Goal: Task Accomplishment & Management: Use online tool/utility

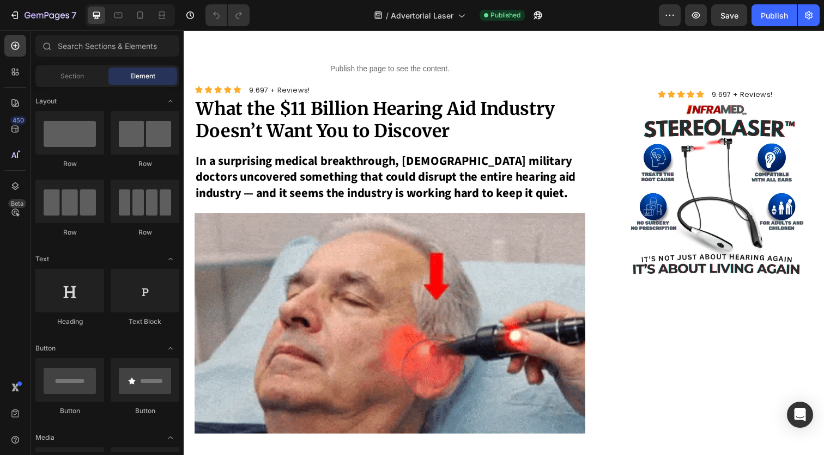
scroll to position [96, 0]
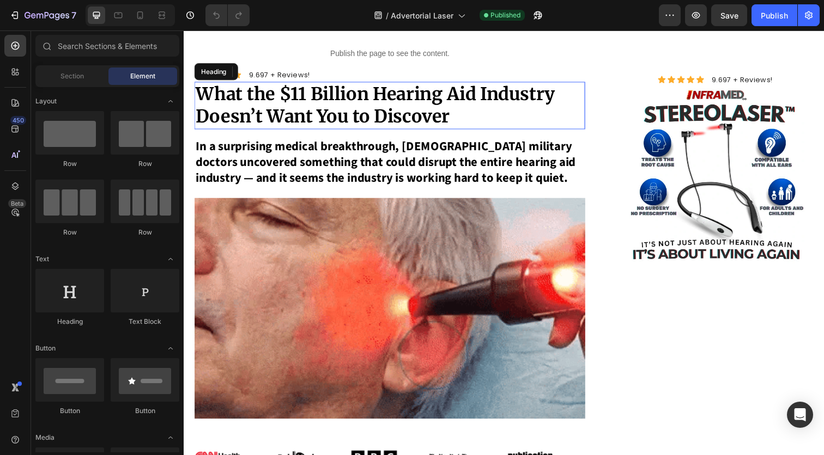
click at [342, 119] on strong "What the $11 Billion Hearing Aid Industry Doesn’t Want You to Discover" at bounding box center [379, 107] width 367 height 46
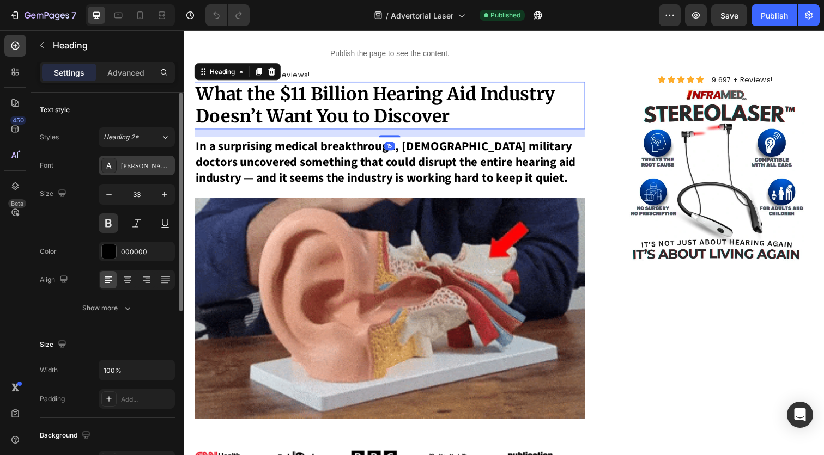
click at [157, 163] on div "[PERSON_NAME]" at bounding box center [146, 166] width 51 height 10
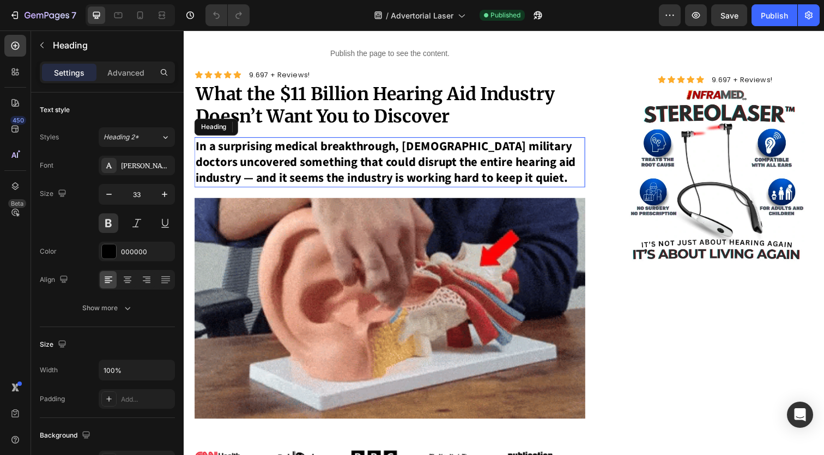
click at [344, 158] on strong "In a surprising medical breakthrough, [DEMOGRAPHIC_DATA] military doctors uncov…" at bounding box center [390, 164] width 388 height 51
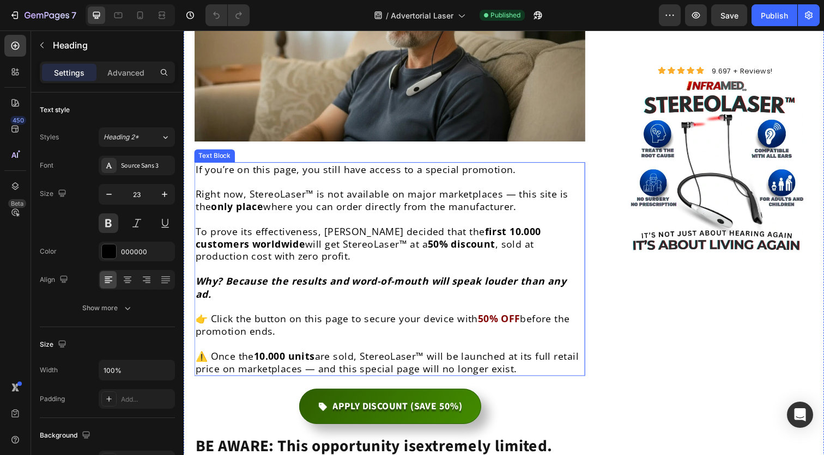
scroll to position [4801, 0]
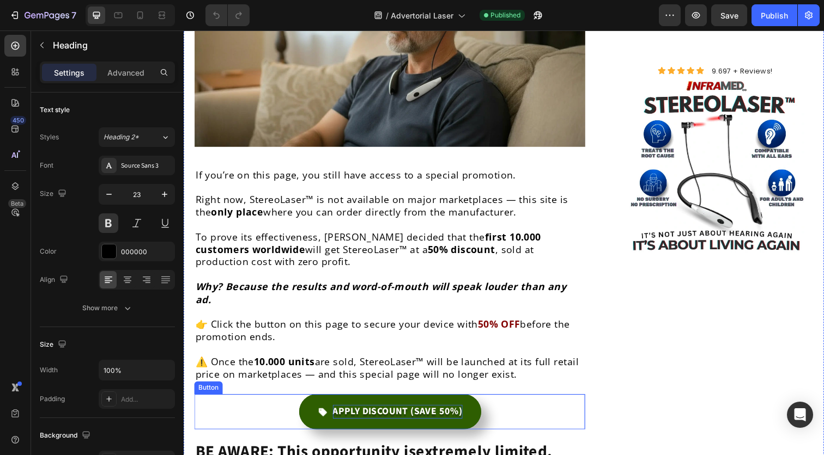
click at [448, 413] on p "APPLY DISCOUNT (SAVE 50%)" at bounding box center [402, 420] width 132 height 14
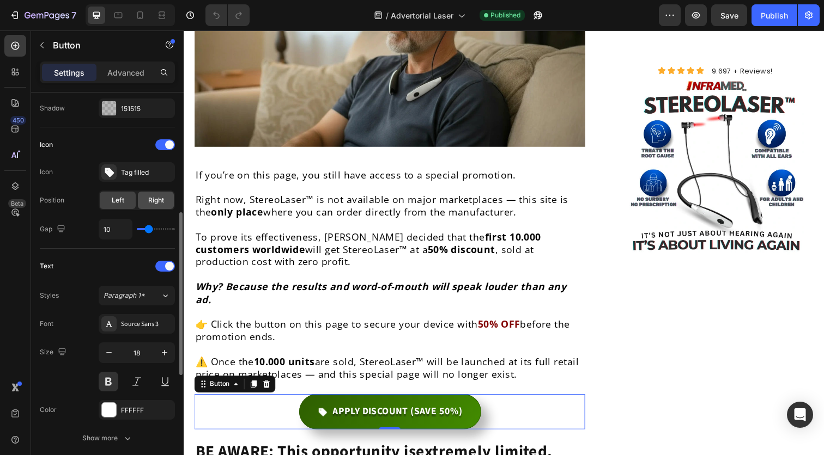
scroll to position [293, 0]
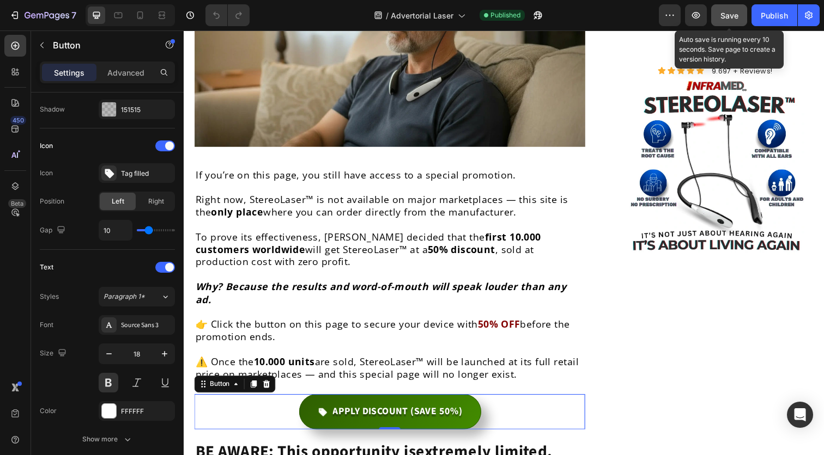
click at [729, 15] on span "Save" at bounding box center [729, 15] width 18 height 9
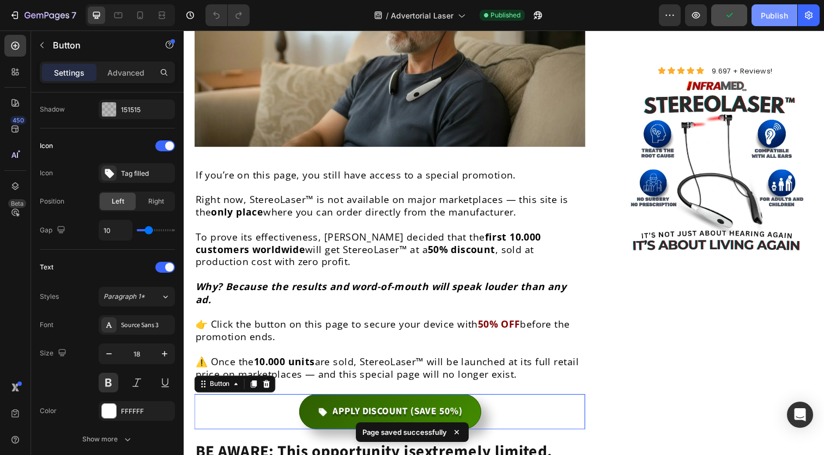
click at [778, 9] on button "Publish" at bounding box center [774, 15] width 46 height 22
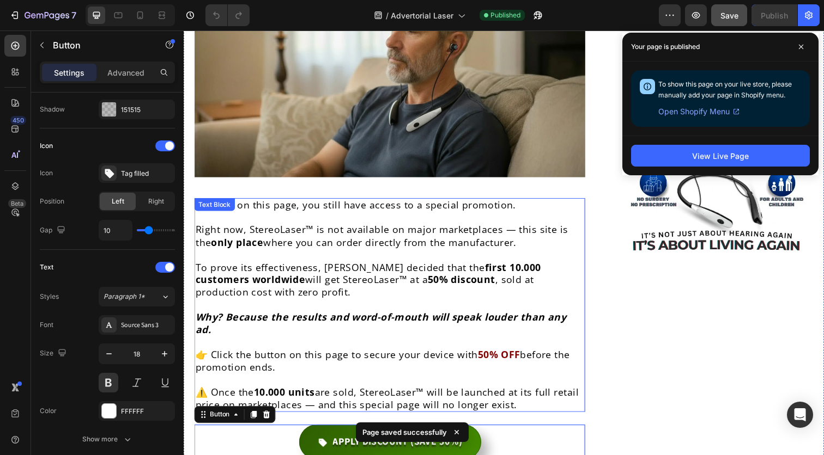
scroll to position [4773, 0]
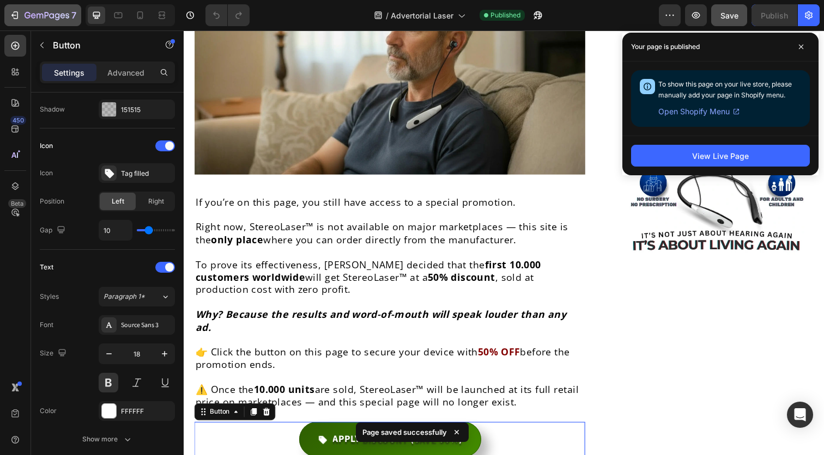
click at [4, 15] on div "7" at bounding box center [40, 15] width 81 height 22
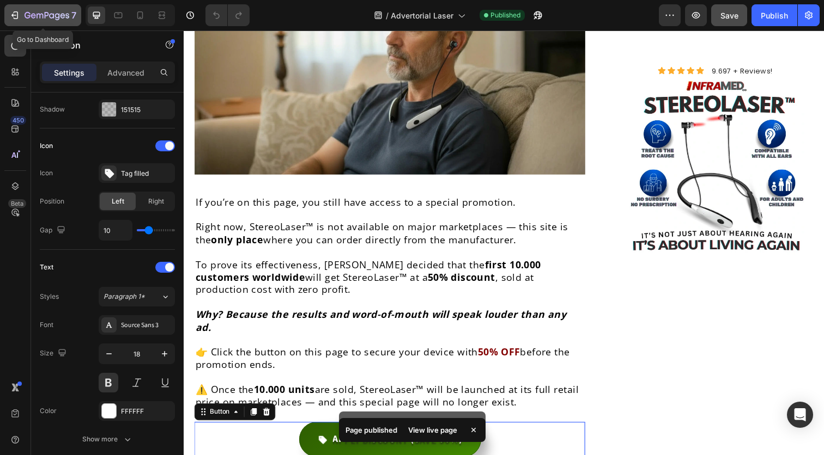
click at [18, 14] on icon "button" at bounding box center [16, 15] width 5 height 8
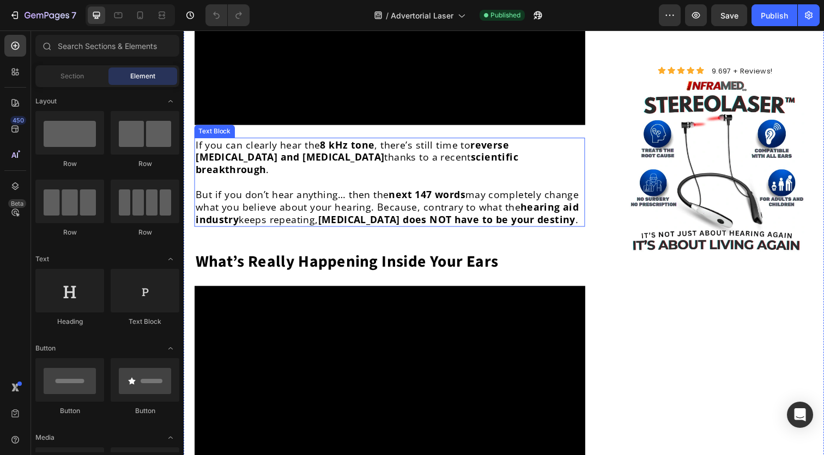
scroll to position [584, 0]
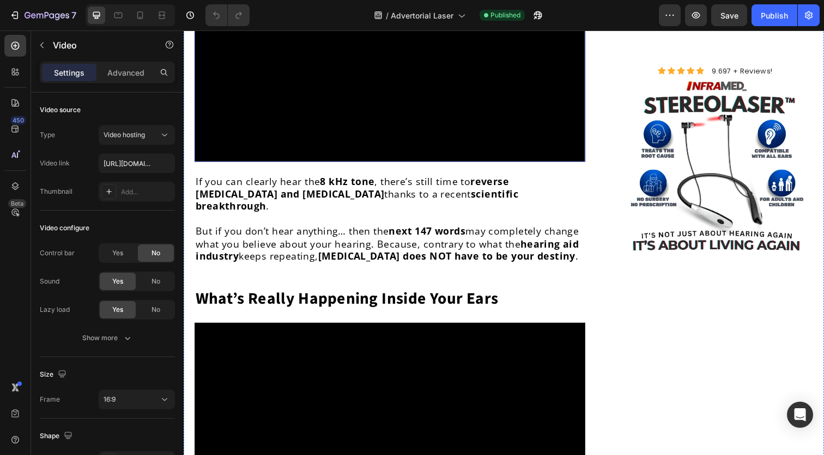
click at [323, 165] on video at bounding box center [393, 52] width 399 height 224
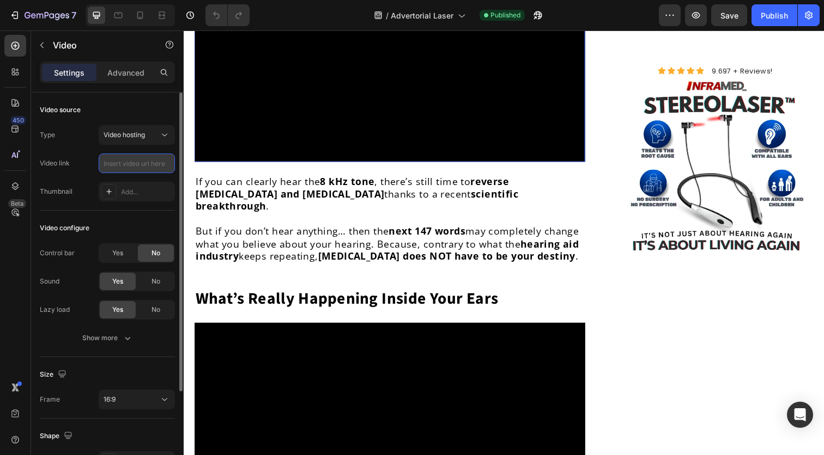
click at [151, 163] on input "text" at bounding box center [137, 164] width 76 height 20
paste input "https://cdn.shopify.com/videos/c/o/v/3a5b639d62034fbbb6450e93a00ee839.mp4"
type input "https://cdn.shopify.com/videos/c/o/v/3a5b639d62034fbbb6450e93a00ee839.mp4"
click at [87, 162] on div "Video link https://cdn.shopify.com/videos/c/o/v/3a5b639d62034fbbb6450e93a00ee83…" at bounding box center [107, 164] width 135 height 20
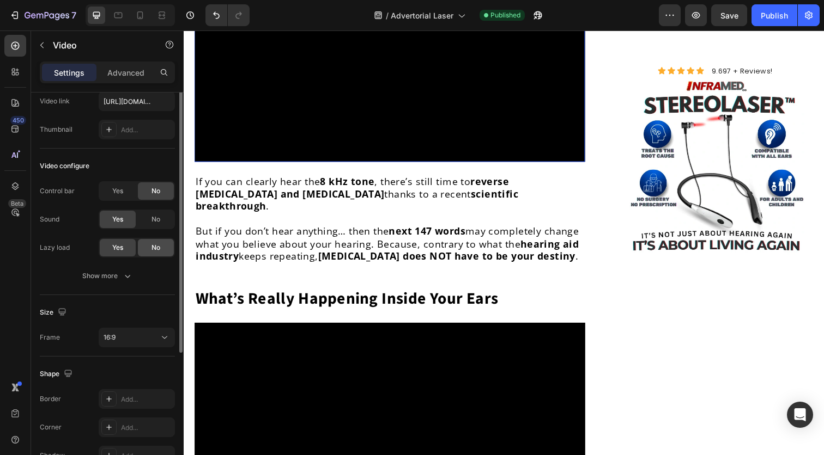
scroll to position [63, 0]
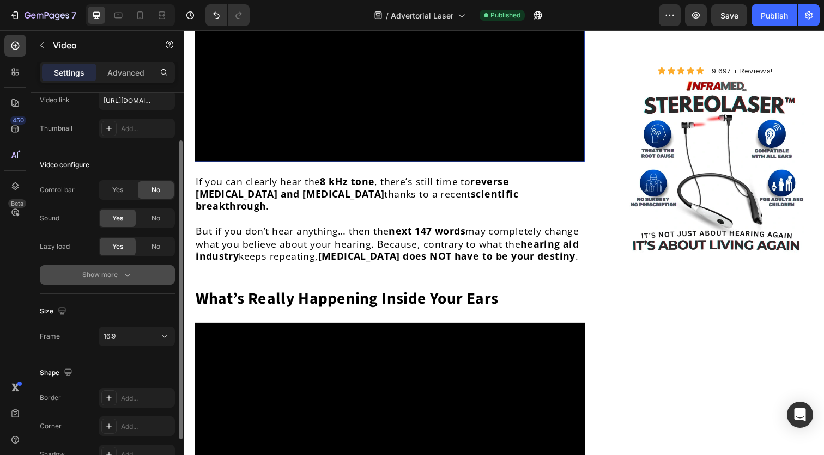
click at [116, 278] on div "Show more" at bounding box center [107, 275] width 51 height 11
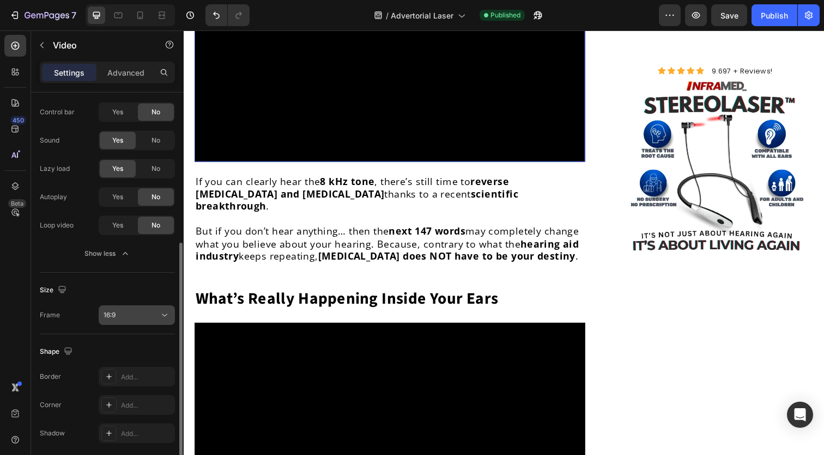
scroll to position [176, 0]
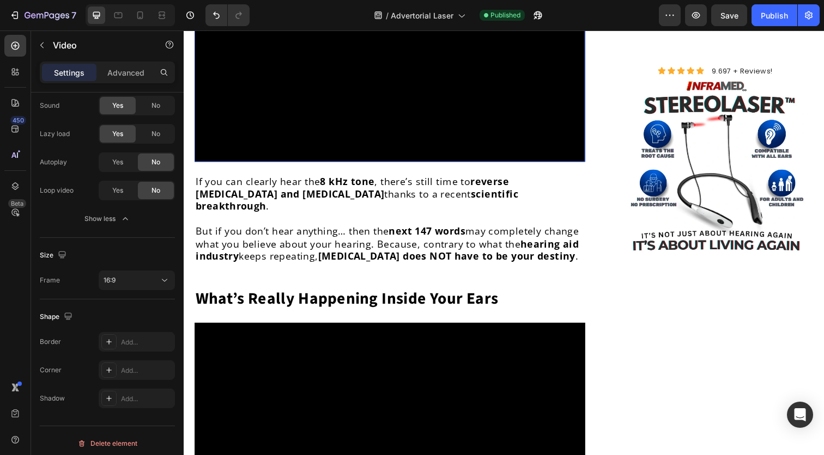
click at [348, 165] on video at bounding box center [393, 52] width 399 height 224
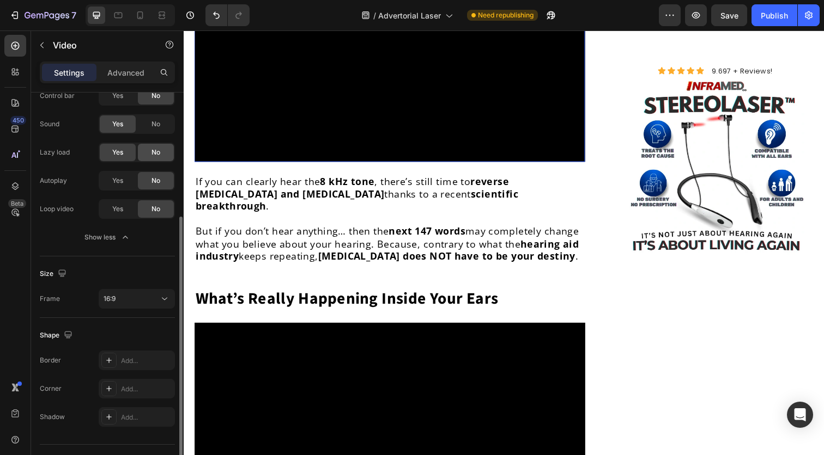
scroll to position [141, 0]
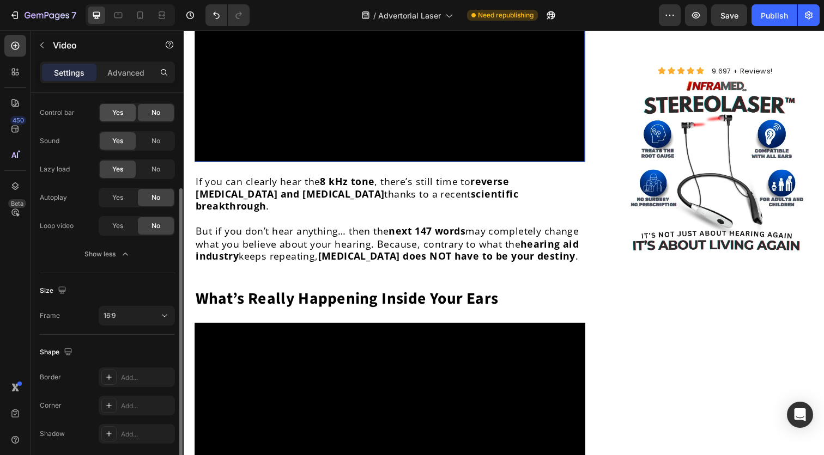
click at [120, 115] on span "Yes" at bounding box center [117, 113] width 11 height 10
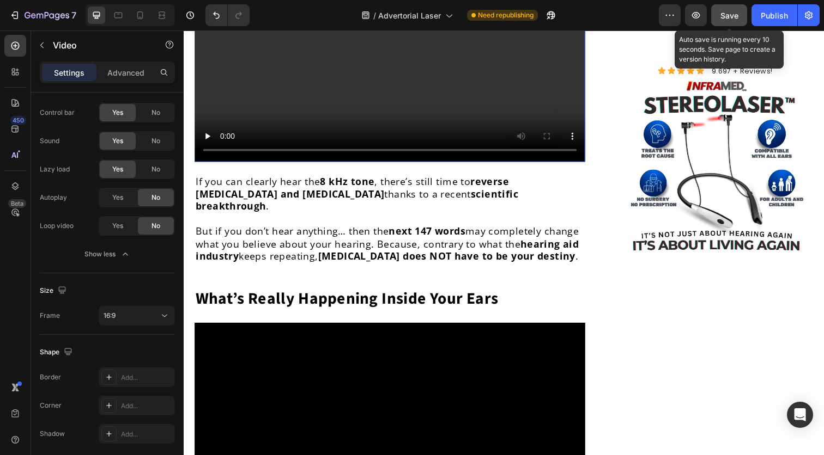
click at [734, 15] on span "Save" at bounding box center [729, 15] width 18 height 9
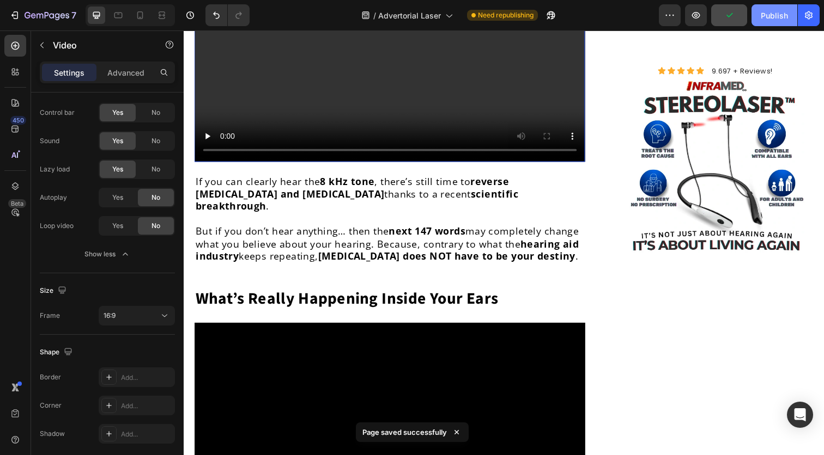
click at [781, 19] on div "Publish" at bounding box center [773, 15] width 27 height 11
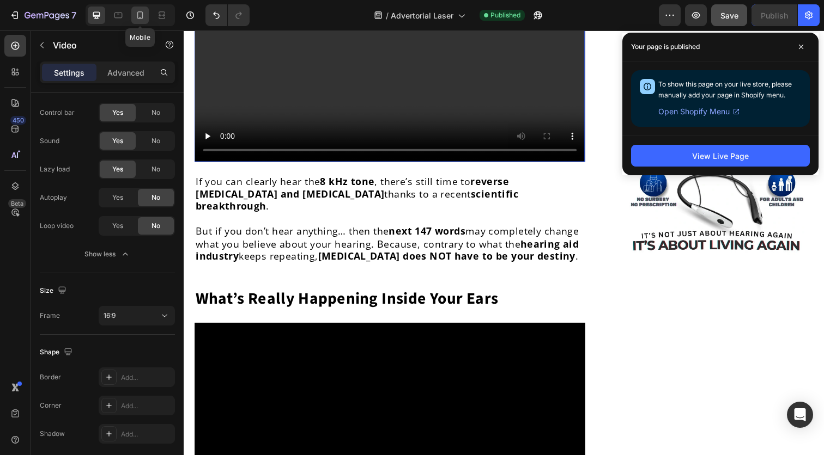
click at [143, 19] on icon at bounding box center [140, 15] width 11 height 11
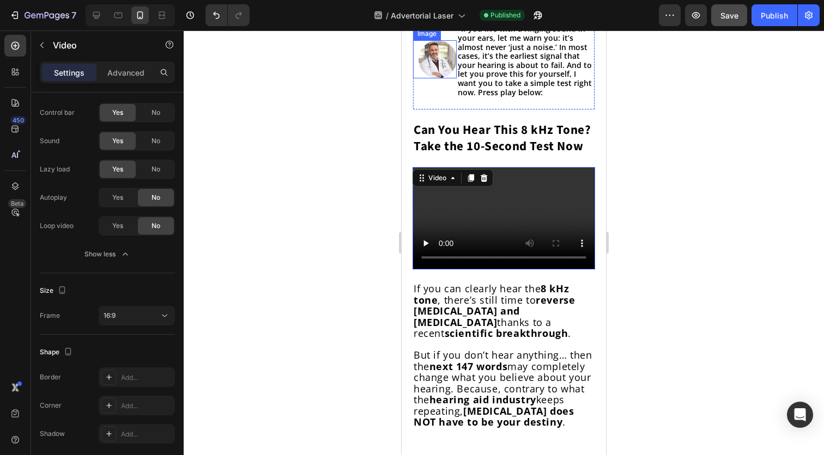
scroll to position [406, 0]
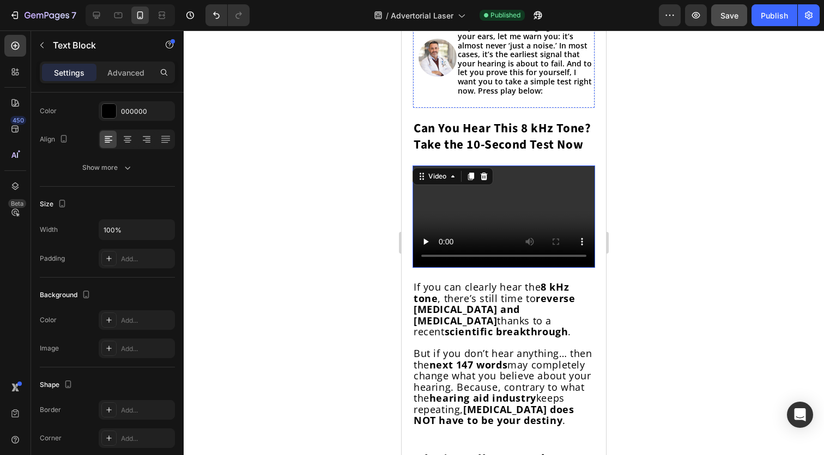
click at [461, 21] on p "By Dr. [PERSON_NAME]" at bounding box center [526, 15] width 137 height 12
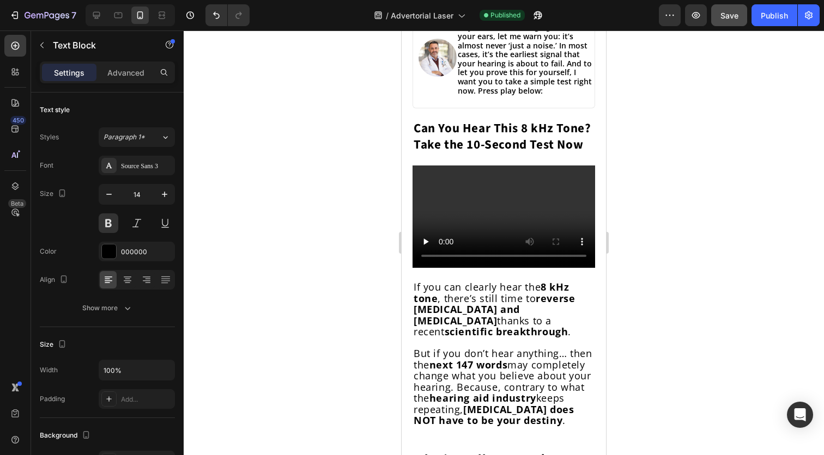
click at [466, 21] on p "By Dr. [PERSON_NAME]" at bounding box center [526, 15] width 137 height 12
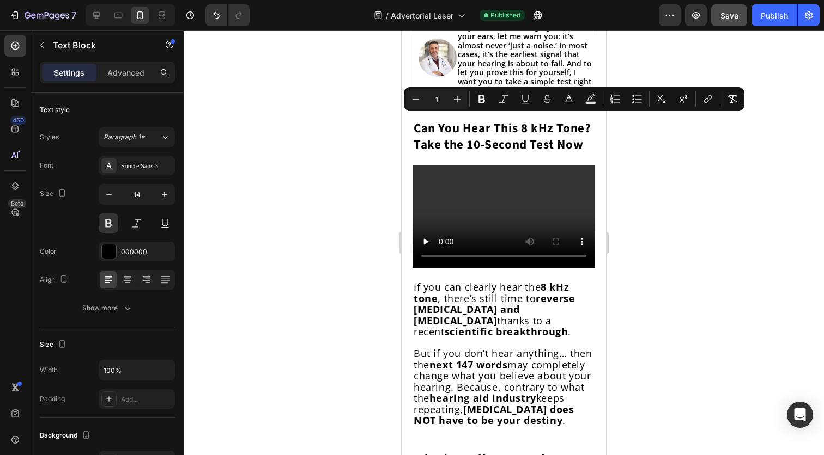
click at [440, 94] on input "1" at bounding box center [436, 99] width 22 height 13
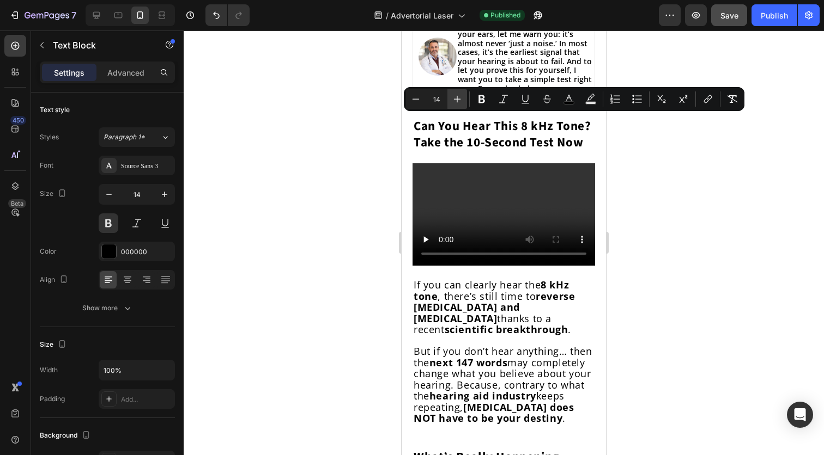
click at [461, 96] on icon "Editor contextual toolbar" at bounding box center [457, 99] width 11 height 11
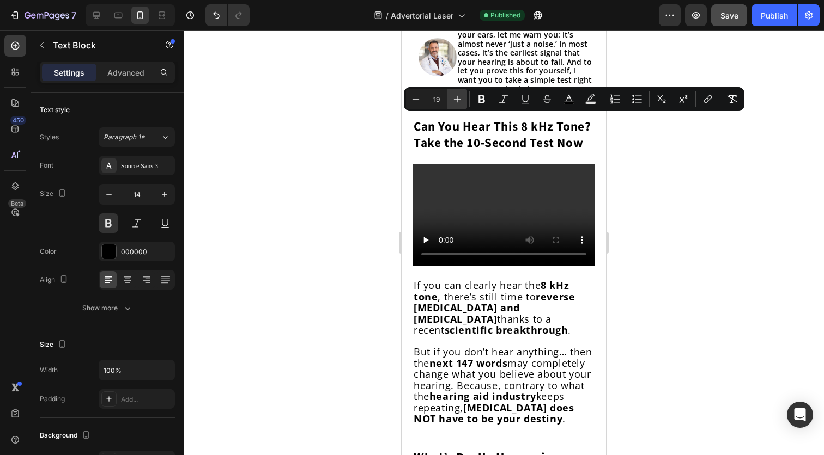
click at [461, 96] on icon "Editor contextual toolbar" at bounding box center [457, 99] width 11 height 11
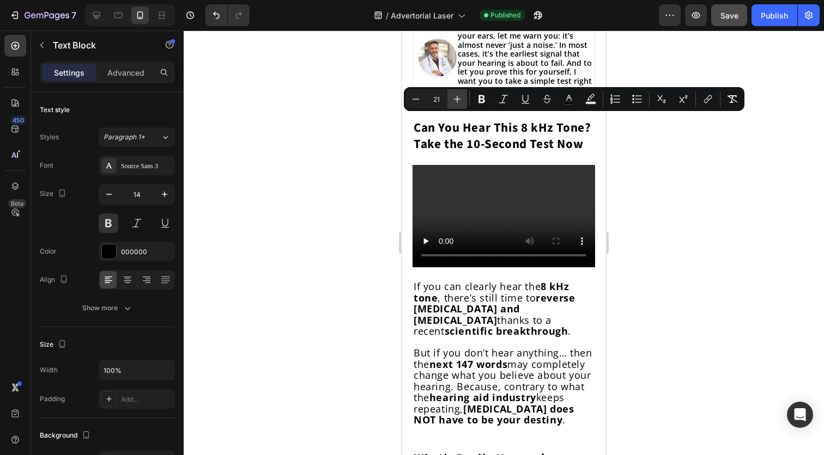
click at [461, 96] on icon "Editor contextual toolbar" at bounding box center [457, 99] width 11 height 11
click at [410, 102] on icon "Editor contextual toolbar" at bounding box center [415, 99] width 11 height 11
type input "21"
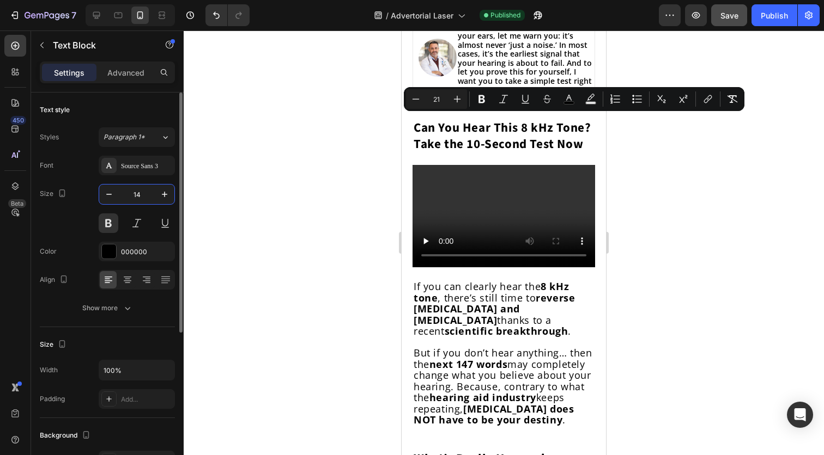
click at [133, 195] on input "14" at bounding box center [137, 195] width 36 height 20
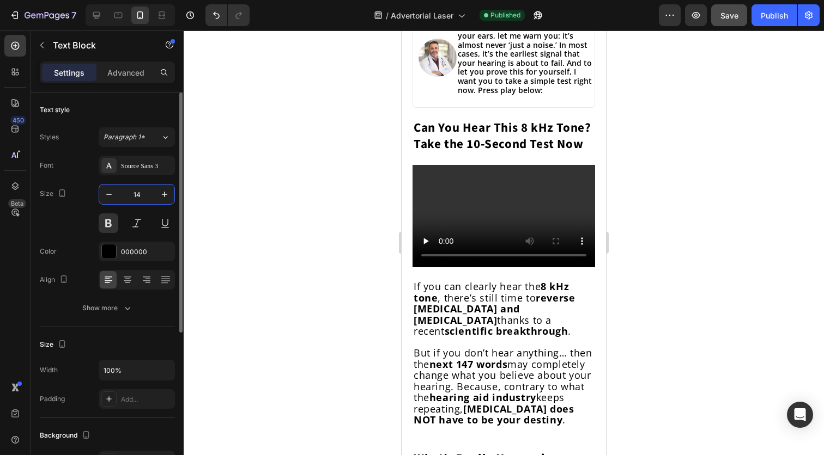
click at [133, 195] on input "14" at bounding box center [137, 195] width 36 height 20
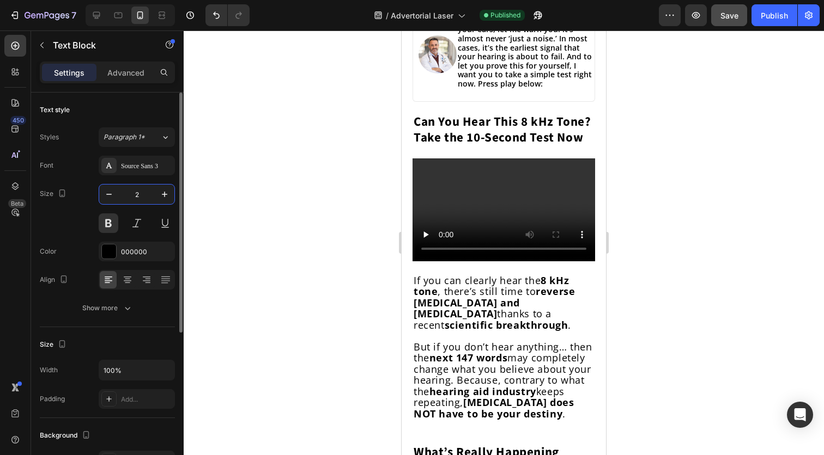
type input "21"
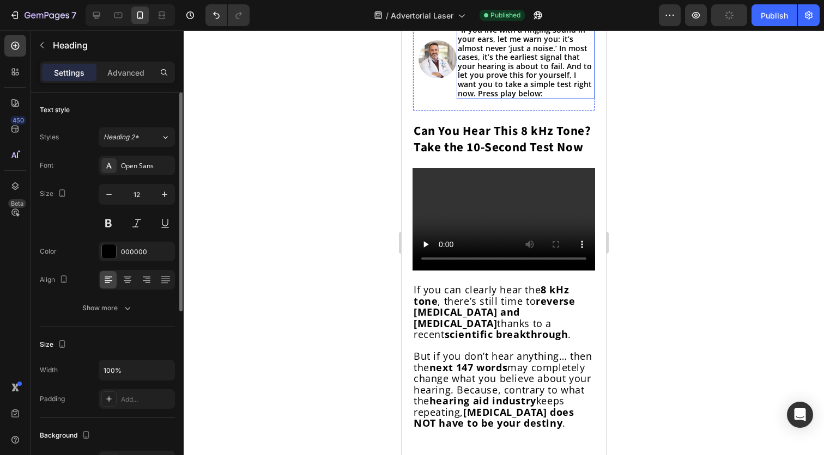
click at [501, 98] on span "“If you live with a ringing sound in your ears, let me warn you: it’s almost ne…" at bounding box center [525, 62] width 134 height 74
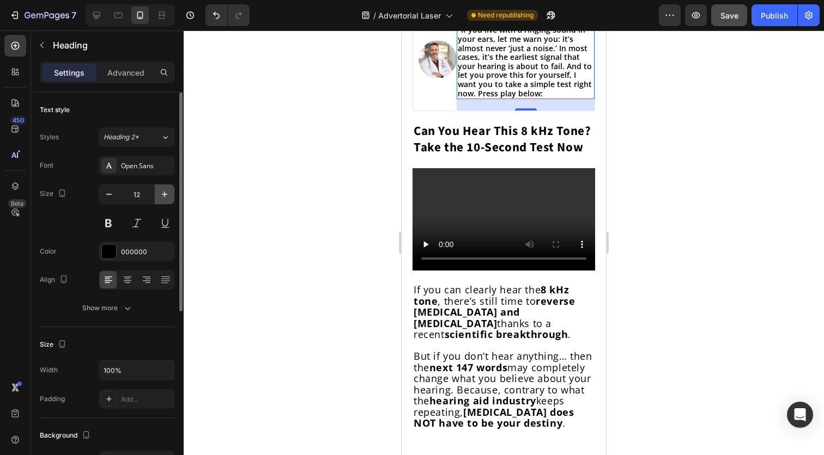
click at [163, 192] on icon "button" at bounding box center [164, 194] width 11 height 11
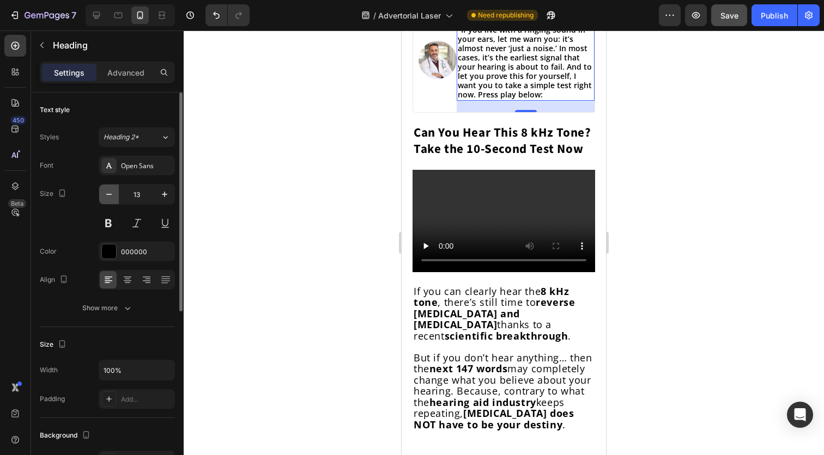
click at [109, 191] on icon "button" at bounding box center [108, 194] width 11 height 11
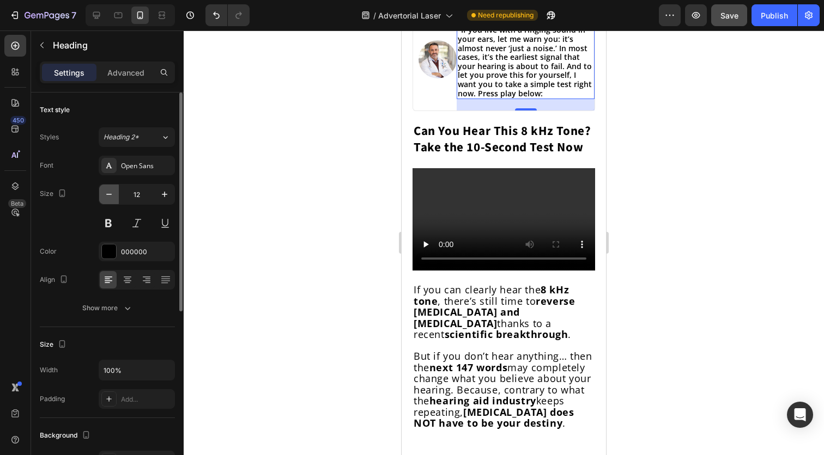
click at [109, 191] on icon "button" at bounding box center [108, 194] width 11 height 11
type input "11"
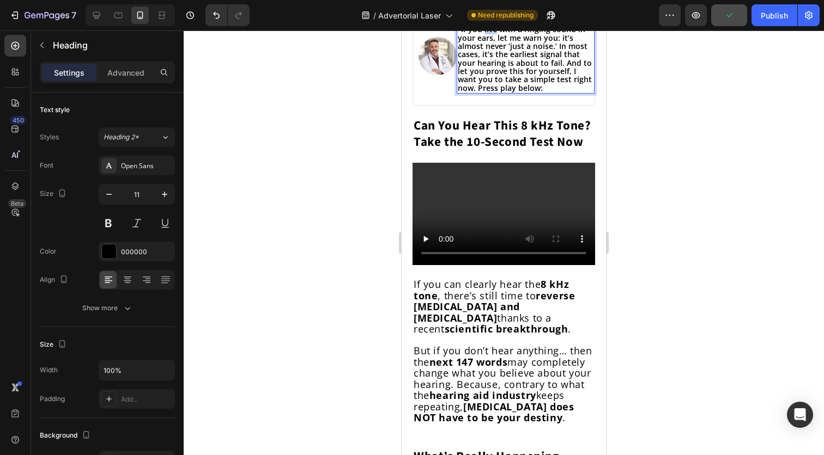
click at [489, 93] on span "“If you live with a ringing sound in your ears, let me warn you: it’s almost ne…" at bounding box center [525, 58] width 134 height 69
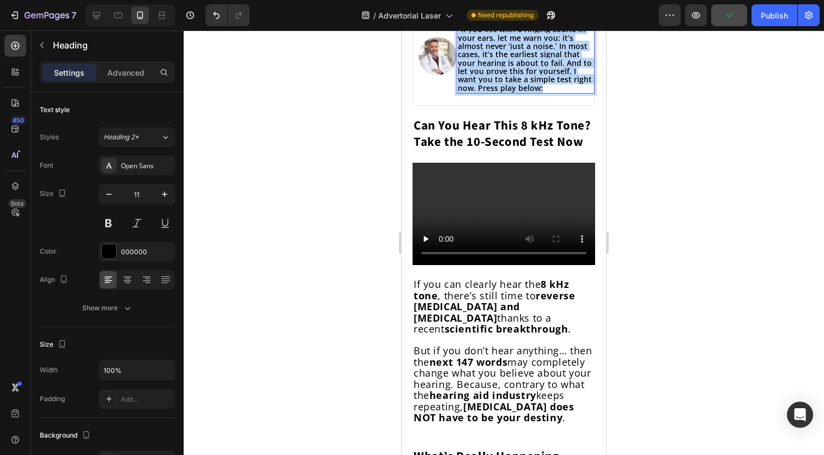
click at [489, 93] on span "“If you live with a ringing sound in your ears, let me warn you: it’s almost ne…" at bounding box center [525, 58] width 134 height 69
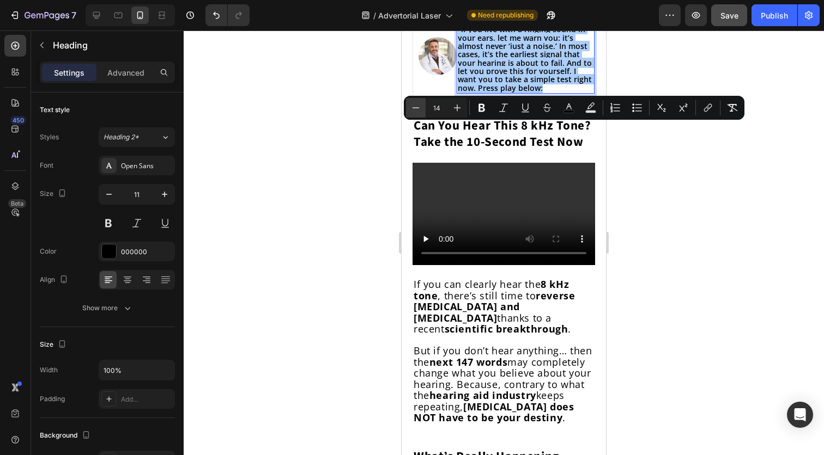
click at [418, 109] on icon "Editor contextual toolbar" at bounding box center [415, 107] width 11 height 11
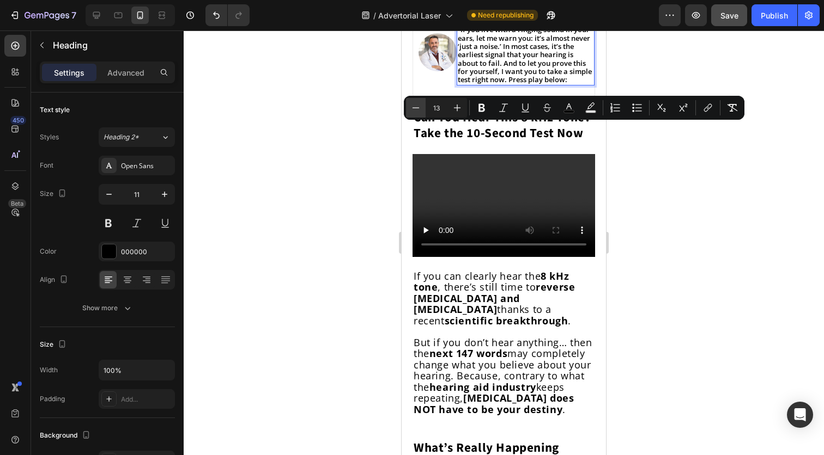
click at [418, 109] on icon "Editor contextual toolbar" at bounding box center [415, 107] width 11 height 11
type input "12"
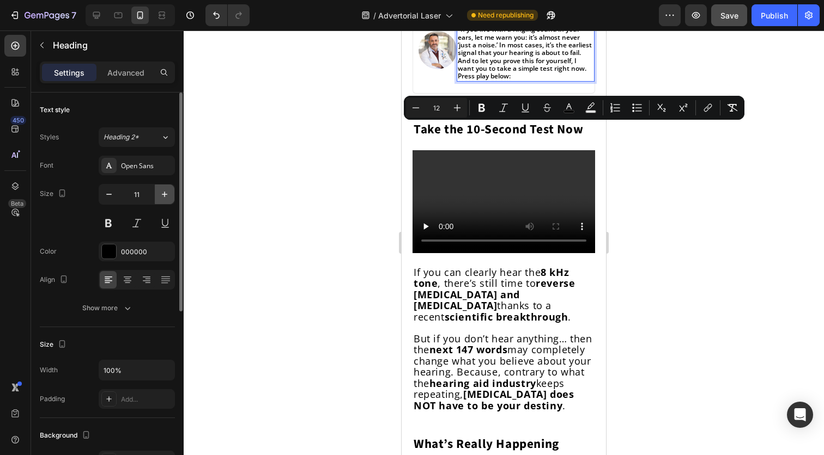
click at [164, 197] on icon "button" at bounding box center [164, 194] width 11 height 11
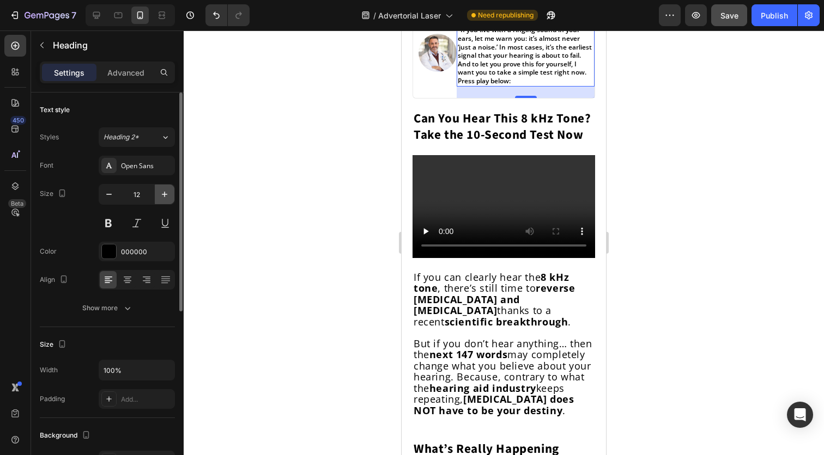
click at [164, 197] on icon "button" at bounding box center [164, 194] width 11 height 11
type input "13"
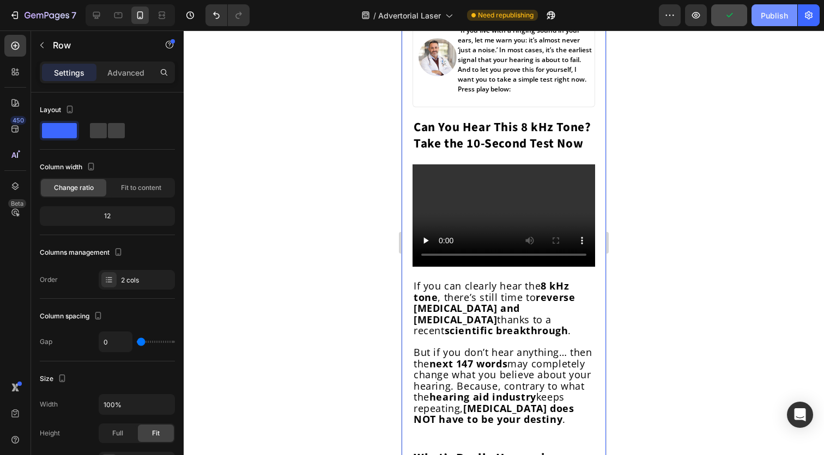
click at [767, 22] on button "Publish" at bounding box center [774, 15] width 46 height 22
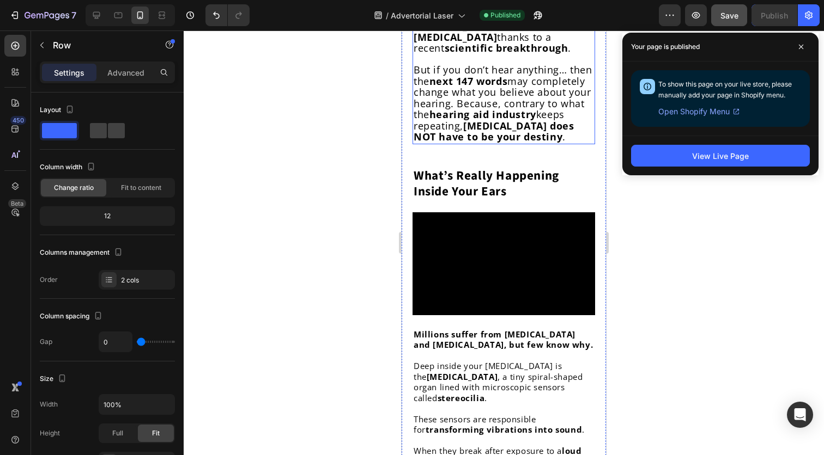
scroll to position [692, 0]
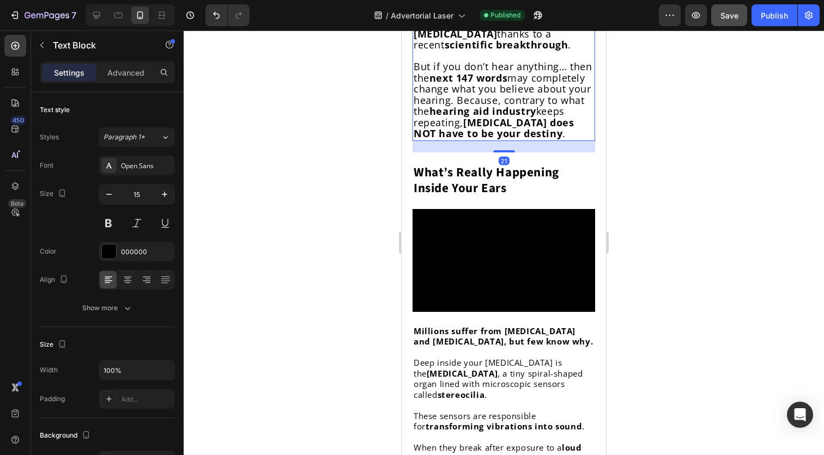
click at [501, 118] on strong "hearing aid industry" at bounding box center [482, 111] width 107 height 13
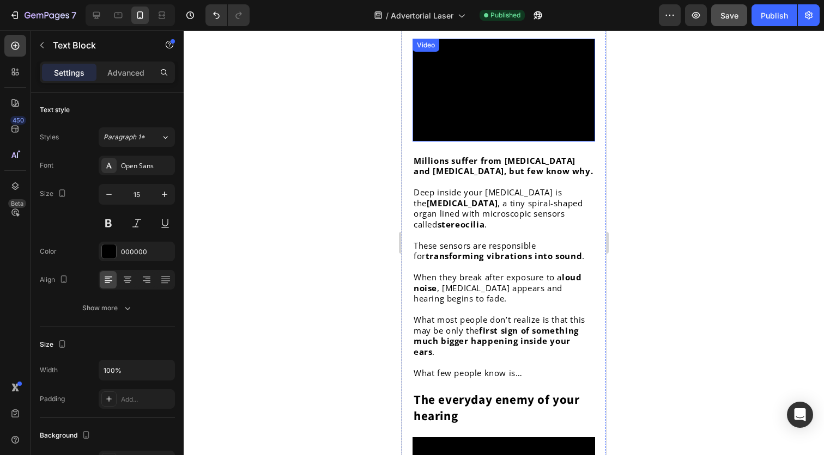
scroll to position [857, 0]
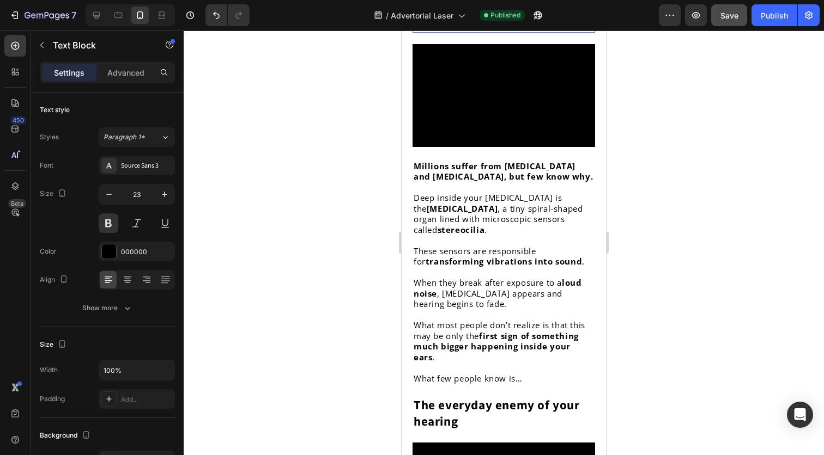
click at [497, 32] on p "What’s Really Happening Inside Your Ears" at bounding box center [503, 15] width 180 height 33
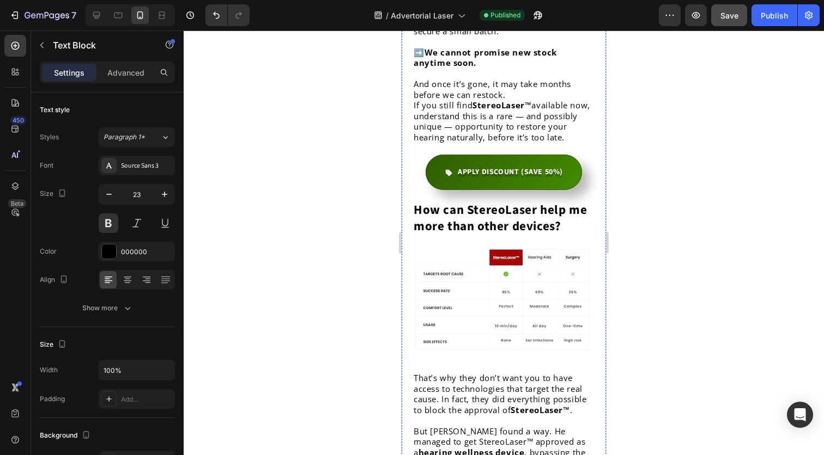
scroll to position [4809, 0]
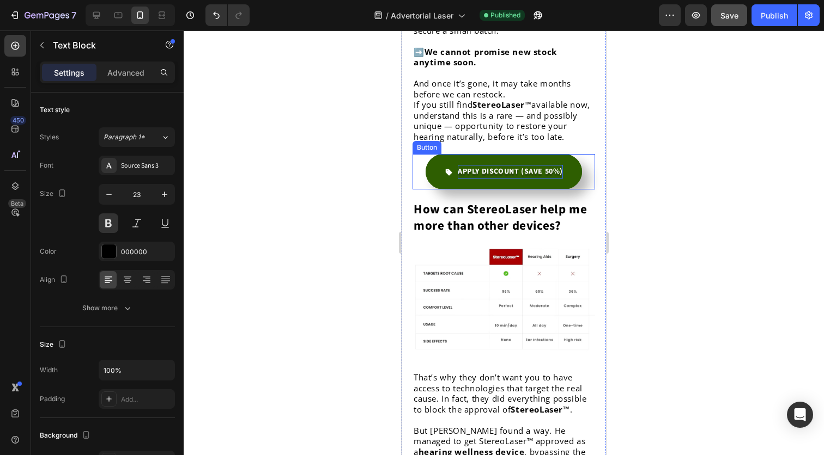
click at [502, 165] on p "APPLY DISCOUNT (SAVE 50%)" at bounding box center [510, 172] width 105 height 14
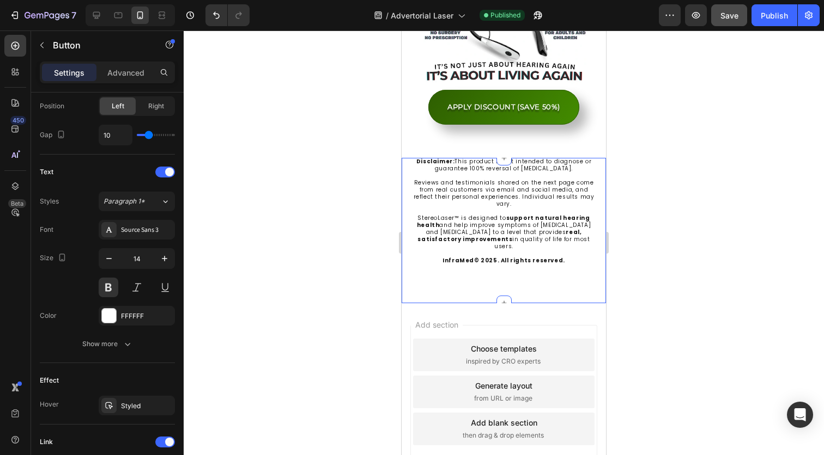
scroll to position [5487, 0]
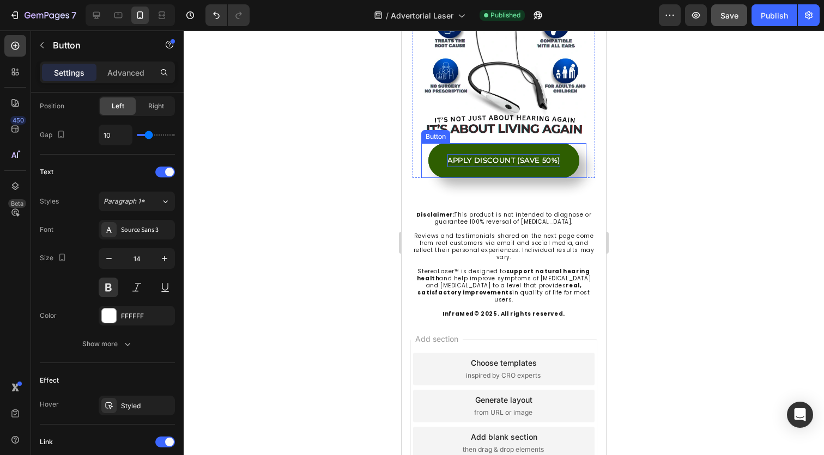
click at [528, 154] on p "APPLY DISCOUNT (SAVE 50%)" at bounding box center [503, 160] width 113 height 13
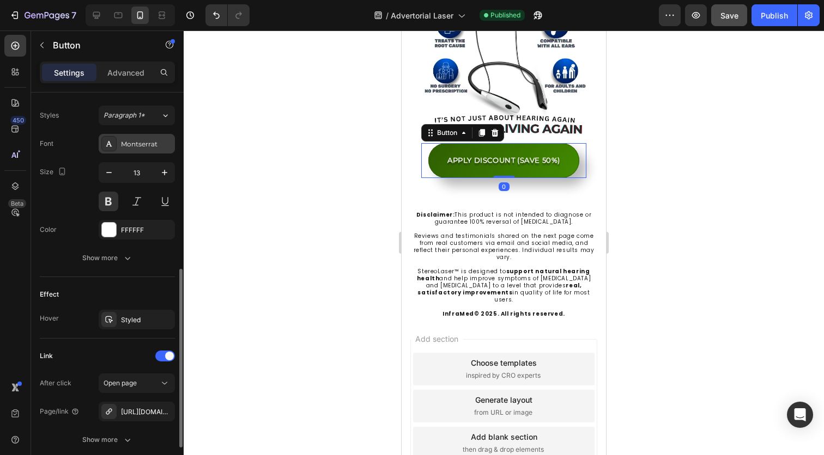
click at [136, 147] on div "Montserrat" at bounding box center [146, 144] width 51 height 10
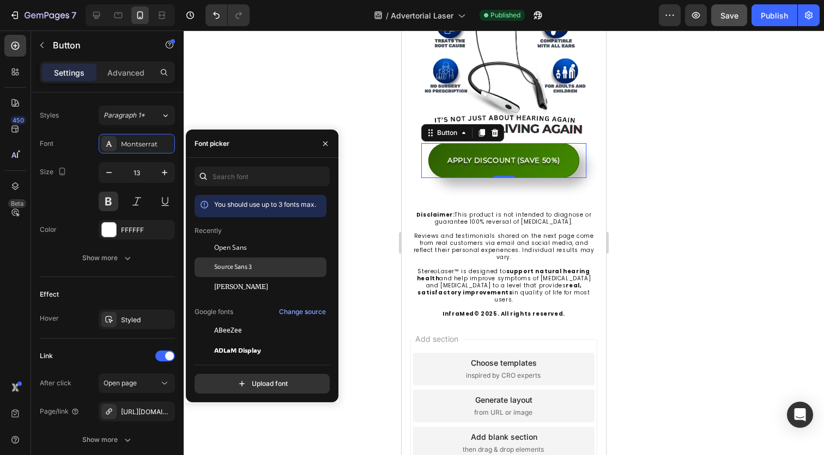
click at [264, 271] on div "Source Sans 3" at bounding box center [269, 268] width 110 height 10
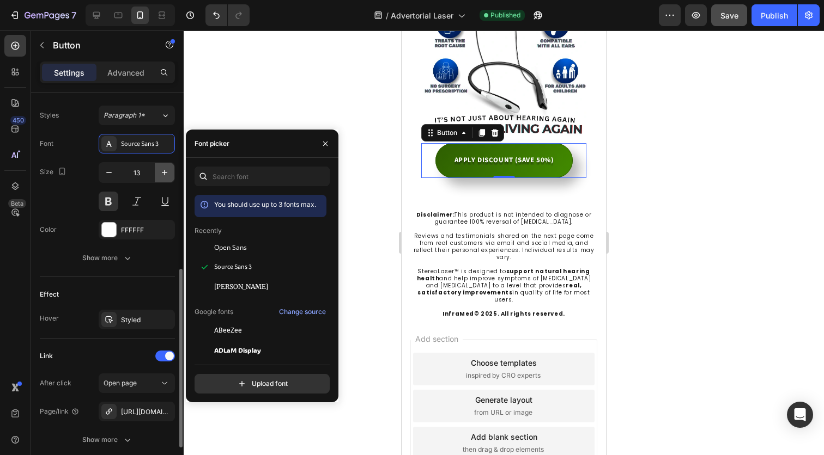
click at [162, 177] on icon "button" at bounding box center [164, 172] width 11 height 11
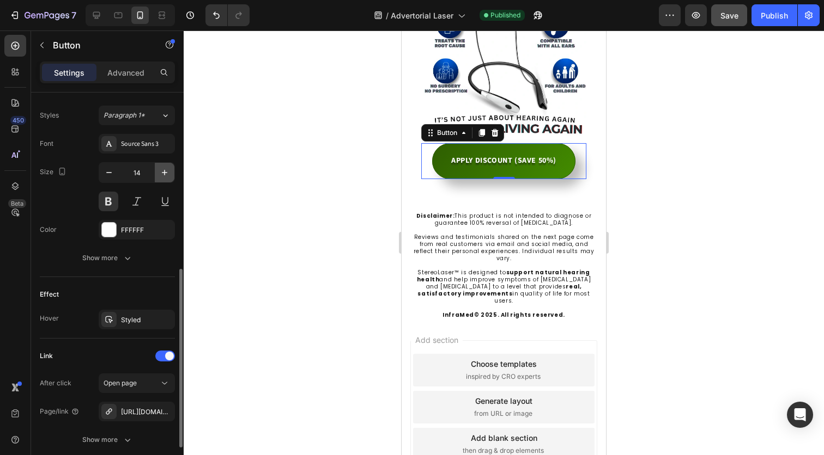
click at [162, 177] on icon "button" at bounding box center [164, 172] width 11 height 11
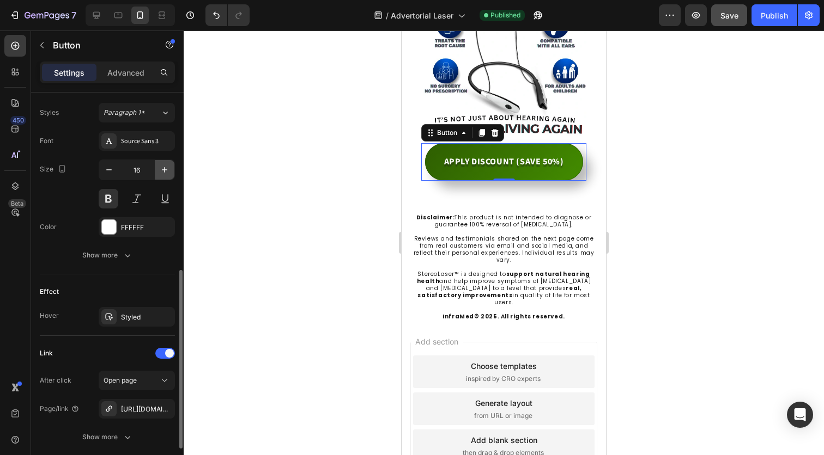
click at [162, 177] on button "button" at bounding box center [165, 170] width 20 height 20
type input "17"
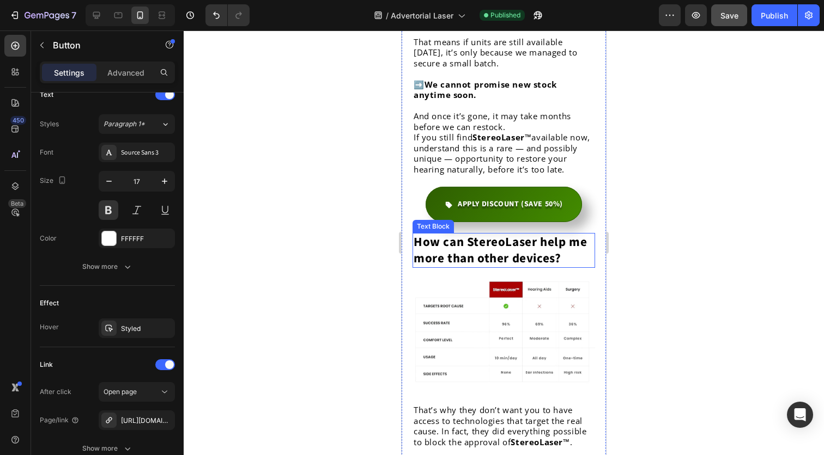
scroll to position [4767, 0]
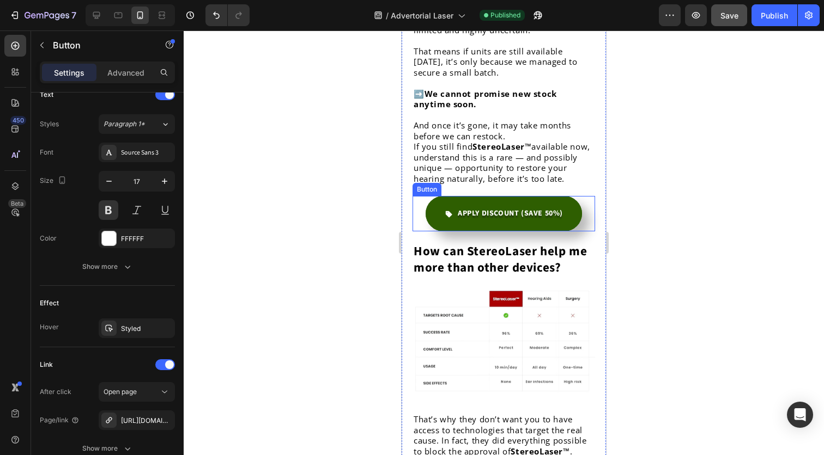
click at [435, 196] on link "APPLY DISCOUNT (SAVE 50%)" at bounding box center [503, 213] width 156 height 35
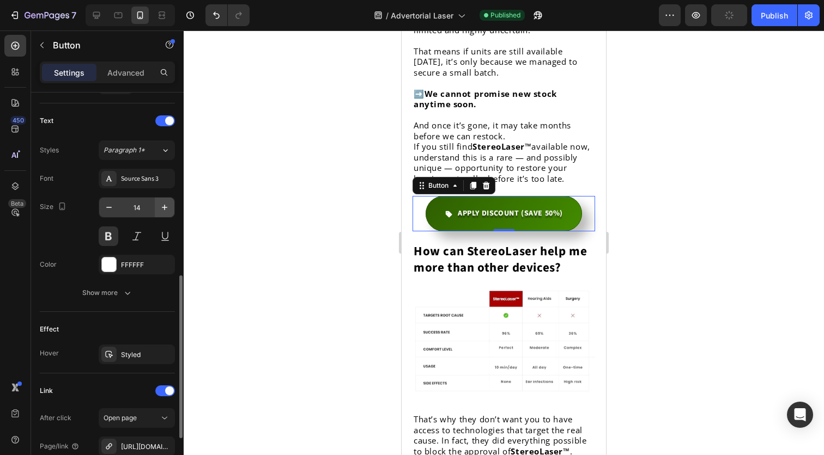
scroll to position [433, 0]
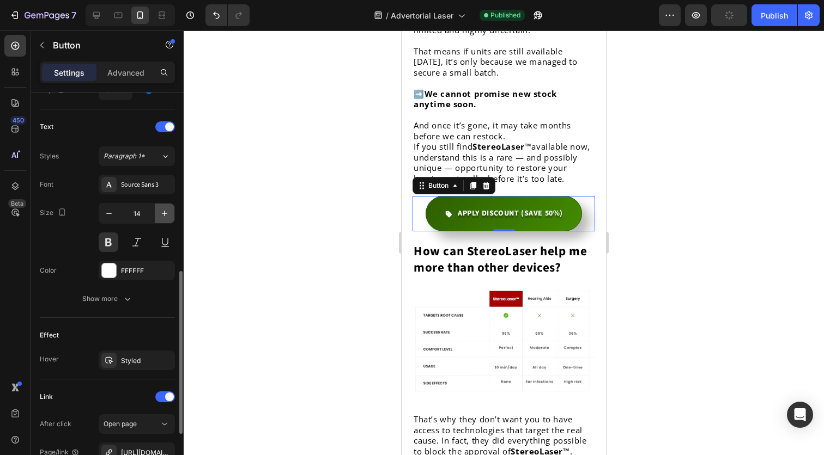
click at [165, 215] on icon "button" at bounding box center [164, 213] width 5 height 5
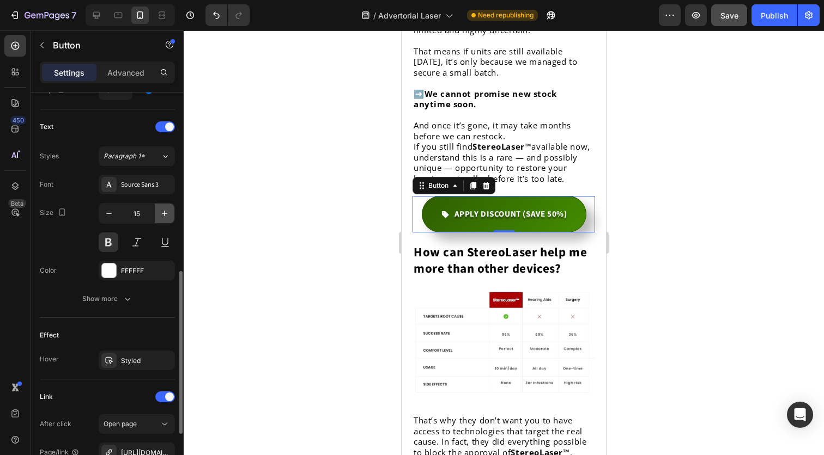
click at [165, 215] on icon "button" at bounding box center [164, 213] width 5 height 5
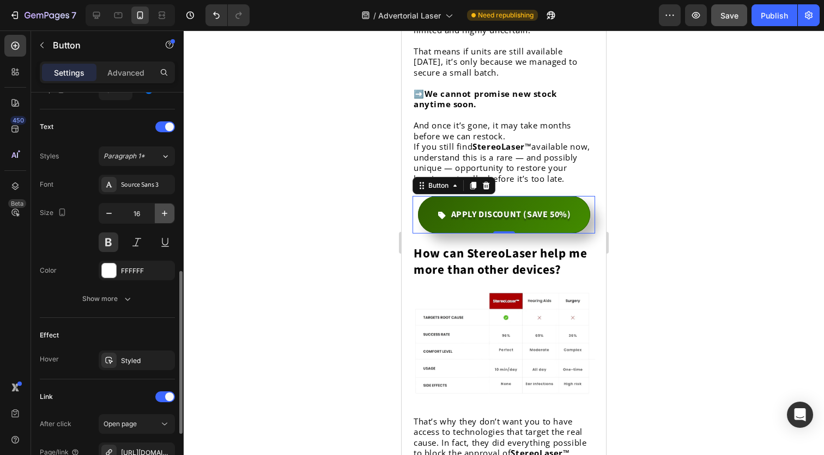
click at [165, 215] on icon "button" at bounding box center [164, 213] width 5 height 5
type input "17"
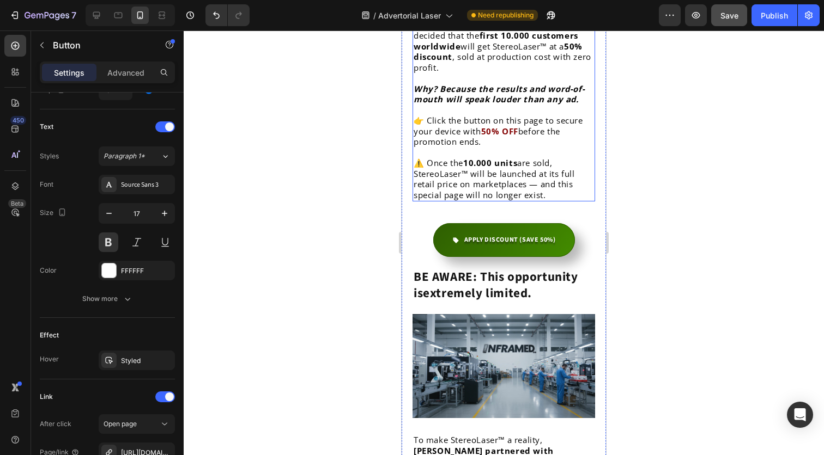
scroll to position [4187, 0]
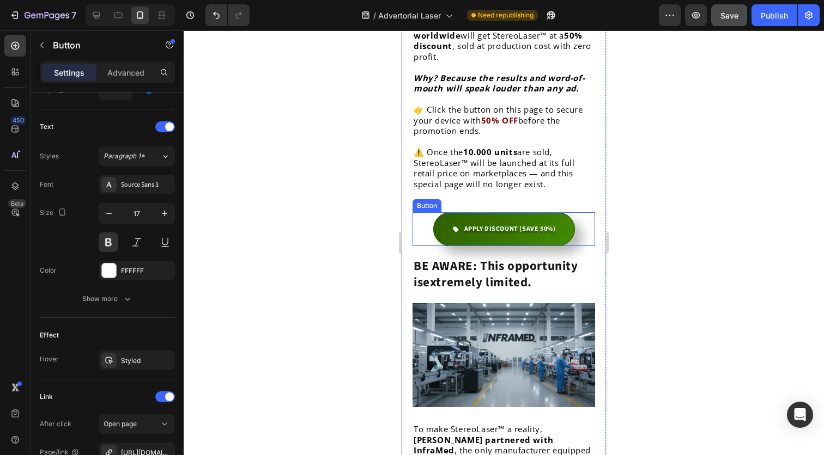
click at [438, 212] on div "APPLY DISCOUNT (SAVE 50%) Button" at bounding box center [503, 229] width 182 height 34
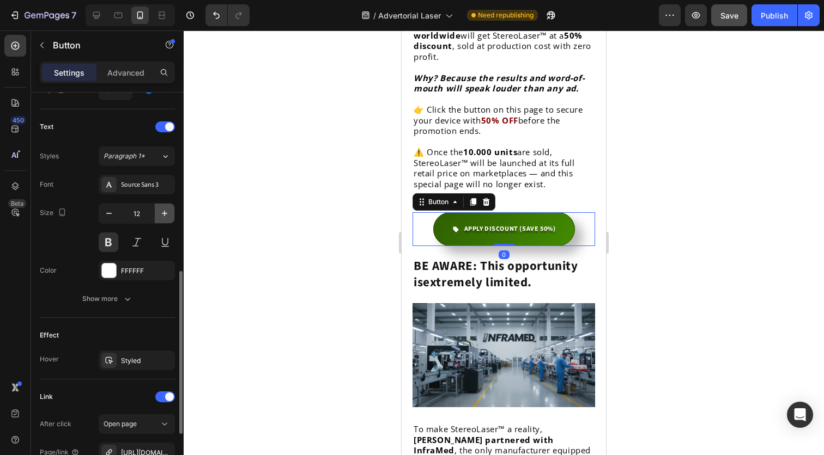
click at [162, 208] on icon "button" at bounding box center [164, 213] width 11 height 11
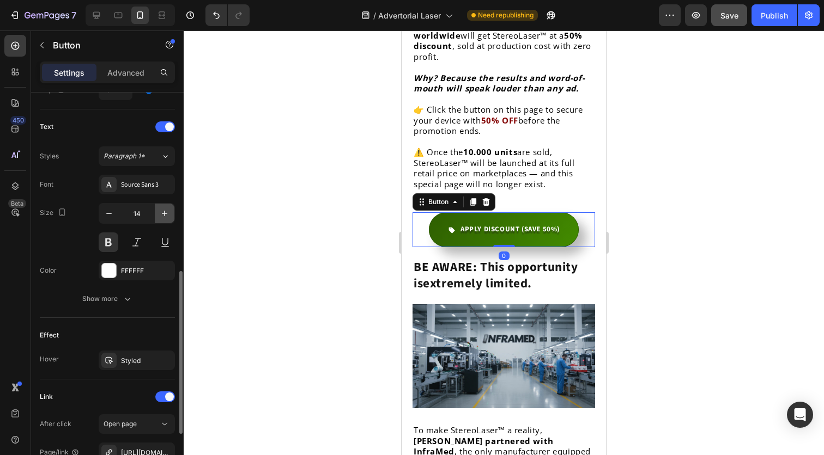
click at [162, 208] on icon "button" at bounding box center [164, 213] width 11 height 11
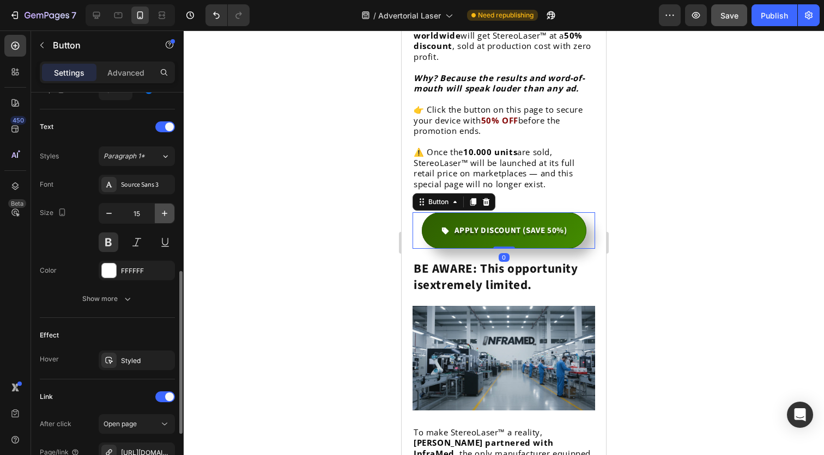
click at [162, 208] on icon "button" at bounding box center [164, 213] width 11 height 11
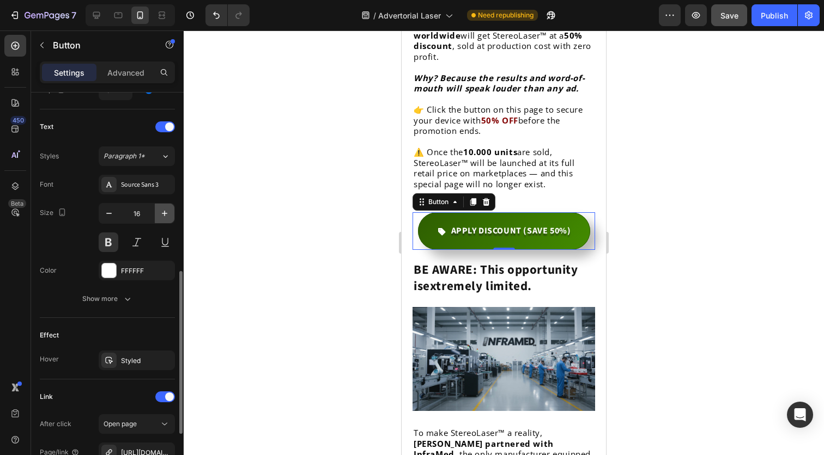
click at [162, 208] on icon "button" at bounding box center [164, 213] width 11 height 11
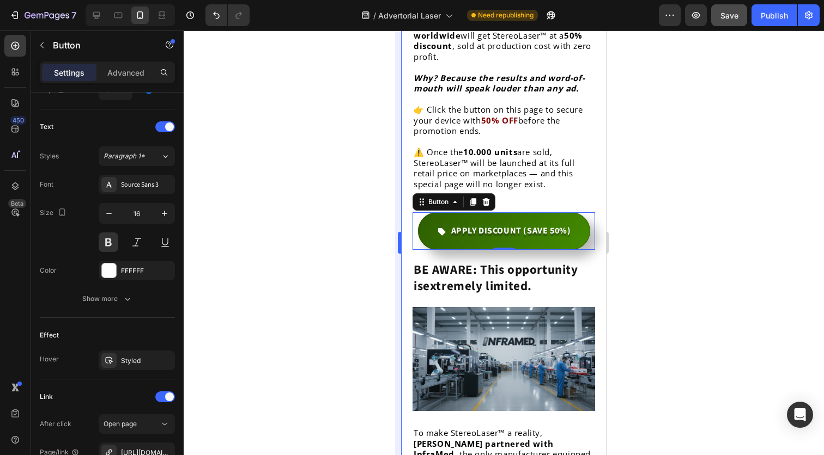
type input "17"
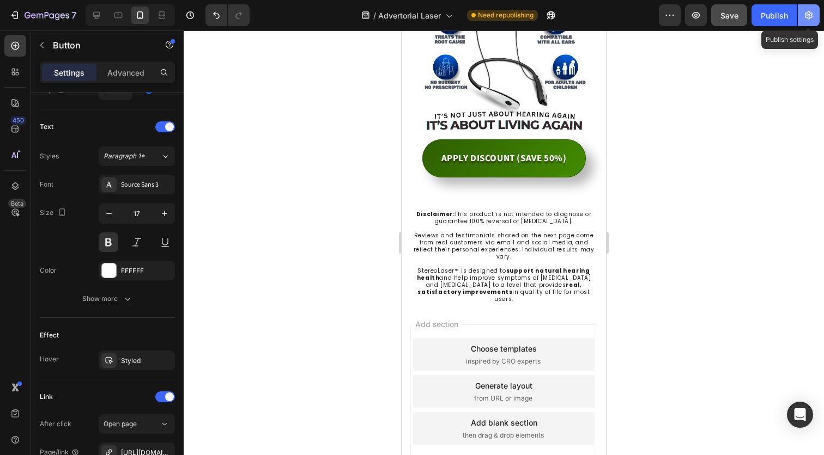
scroll to position [5498, 0]
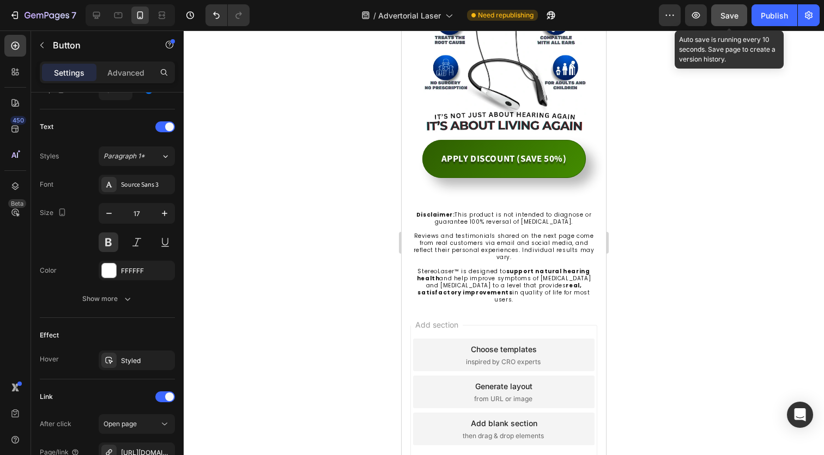
click at [744, 15] on button "Save" at bounding box center [729, 15] width 36 height 22
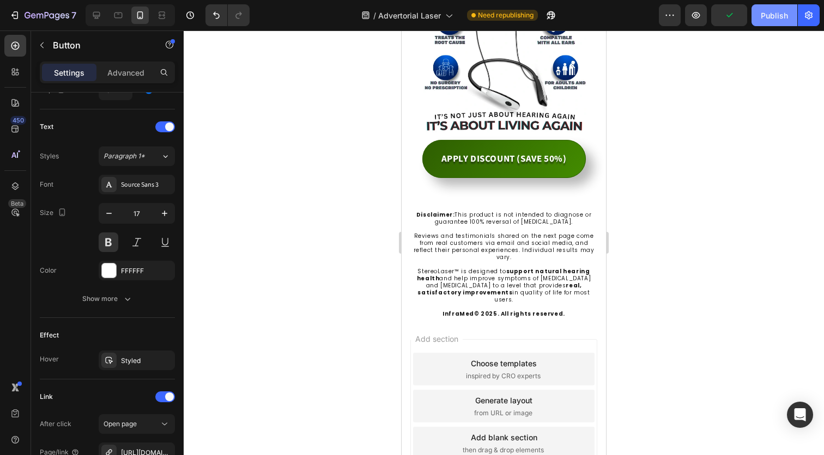
click at [777, 17] on div "Publish" at bounding box center [773, 15] width 27 height 11
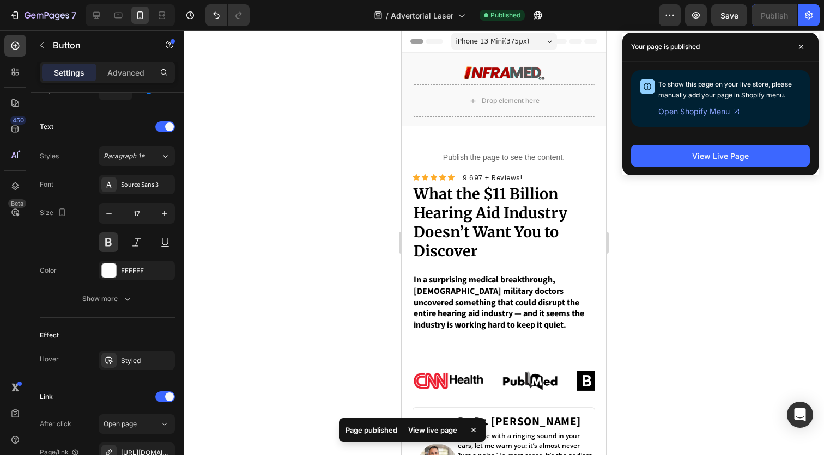
scroll to position [0, 0]
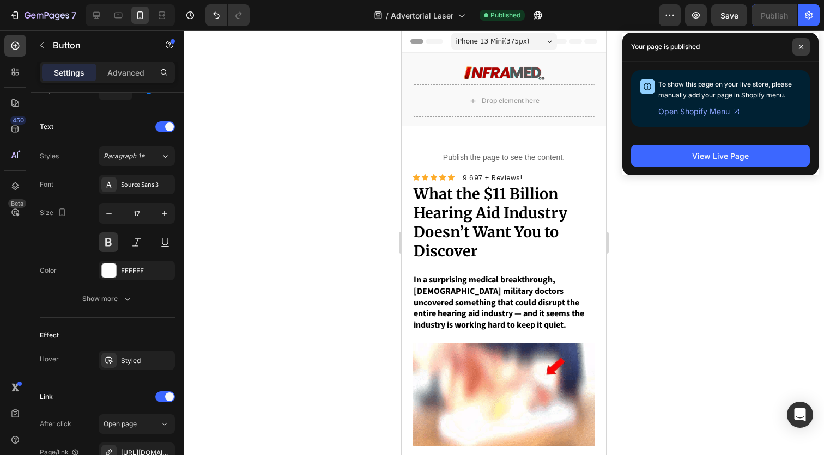
click at [795, 45] on span at bounding box center [800, 46] width 17 height 17
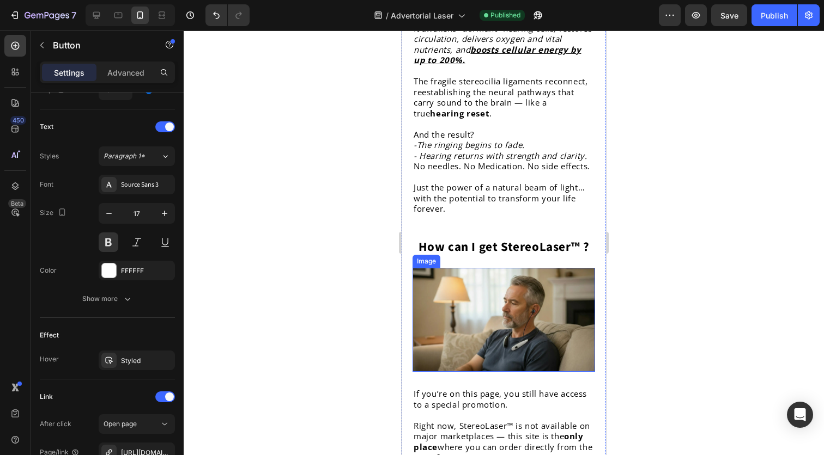
scroll to position [3827, 0]
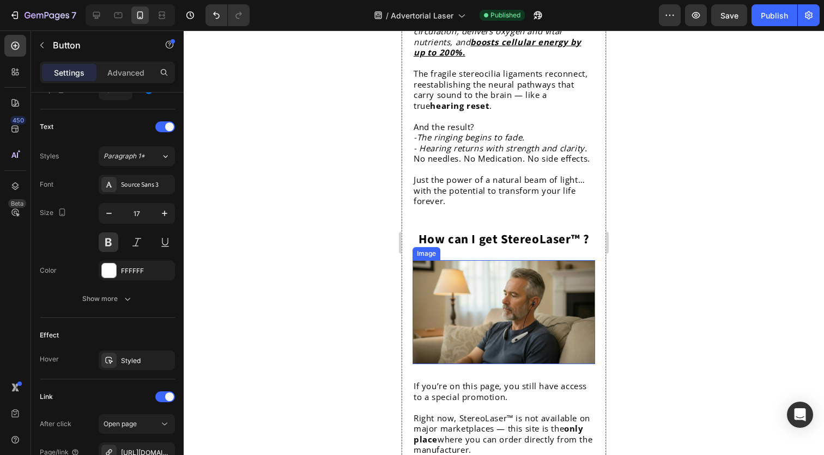
click at [535, 260] on img at bounding box center [503, 312] width 182 height 104
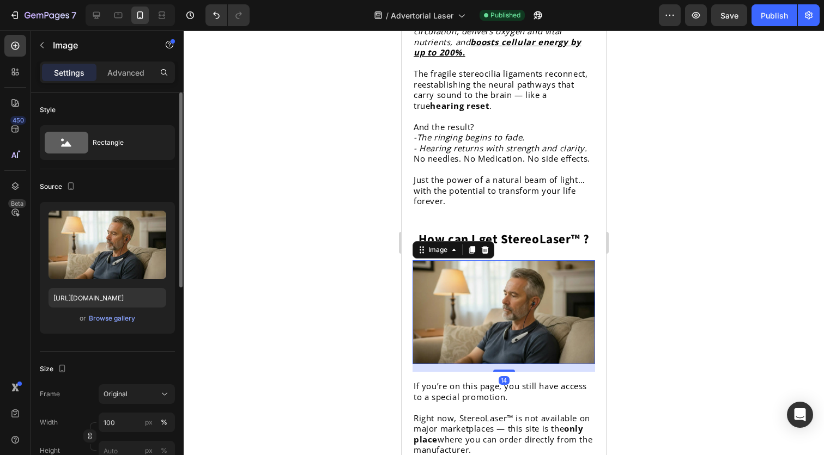
scroll to position [3829, 0]
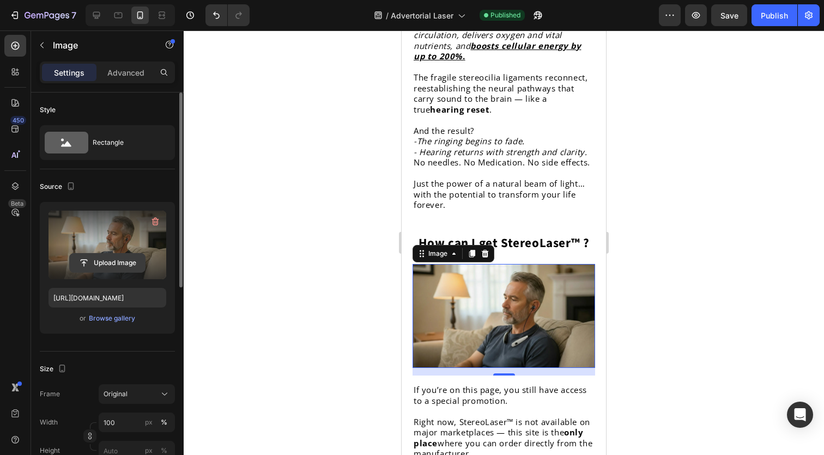
click at [121, 263] on input "file" at bounding box center [107, 263] width 75 height 19
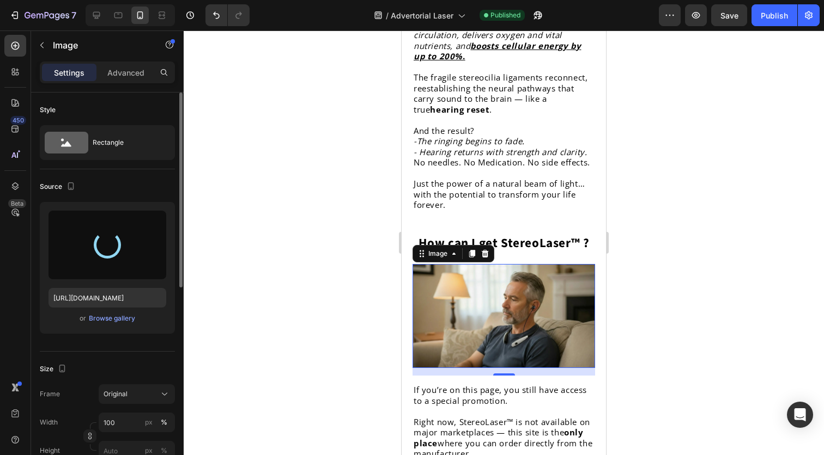
type input "https://cdn.shopify.com/s/files/1/0703/1426/2678/files/gempages_585011989323973…"
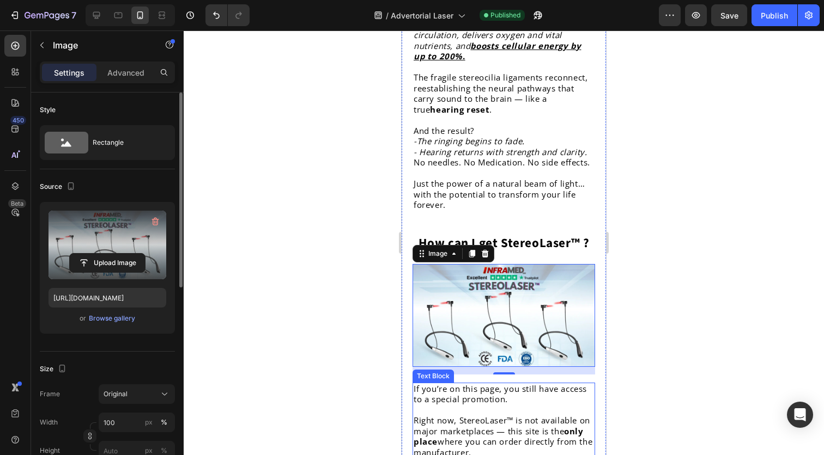
click at [549, 416] on p "Right now, StereoLaser™ is not available on major marketplaces — this site is t…" at bounding box center [503, 437] width 180 height 42
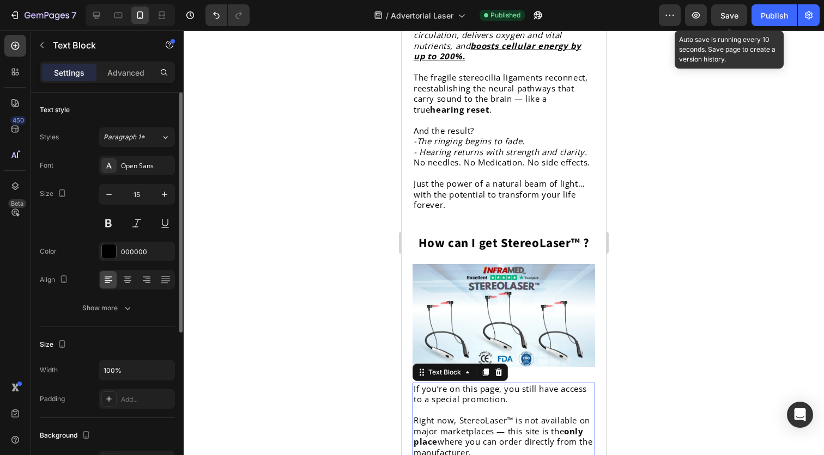
click at [726, 19] on span "Save" at bounding box center [729, 15] width 18 height 9
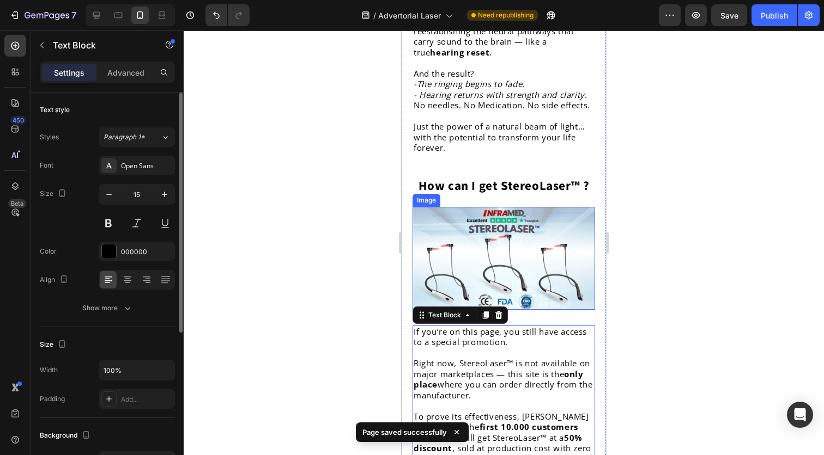
scroll to position [3898, 0]
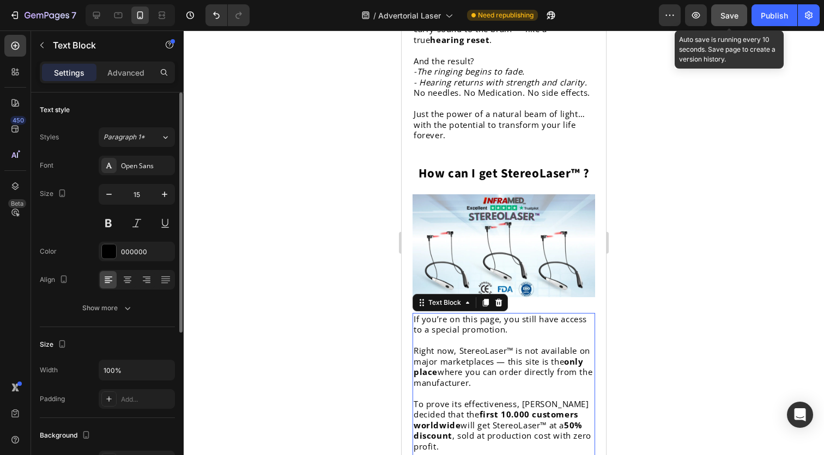
click at [739, 18] on button "Save" at bounding box center [729, 15] width 36 height 22
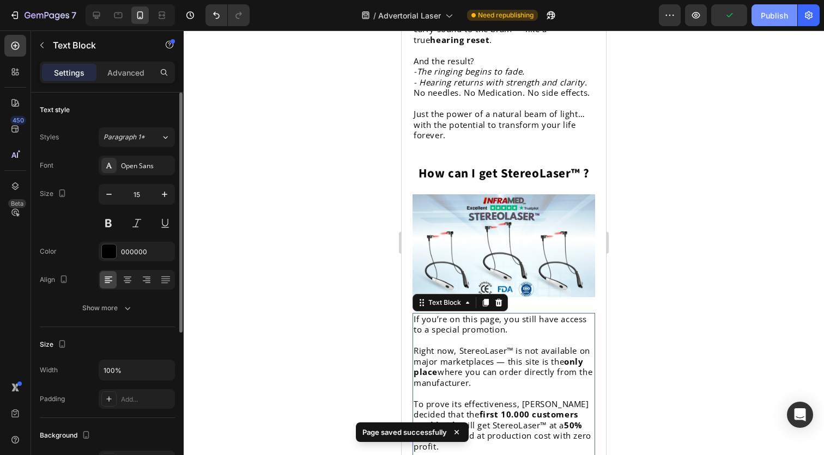
click at [755, 18] on button "Publish" at bounding box center [774, 15] width 46 height 22
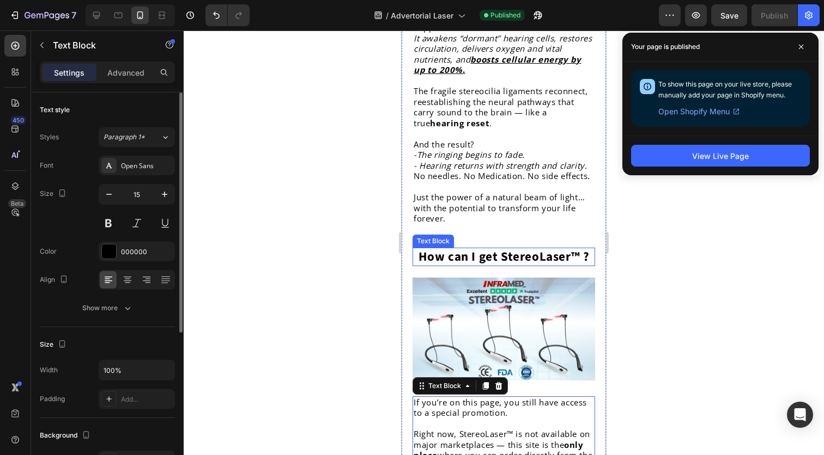
scroll to position [3841, 0]
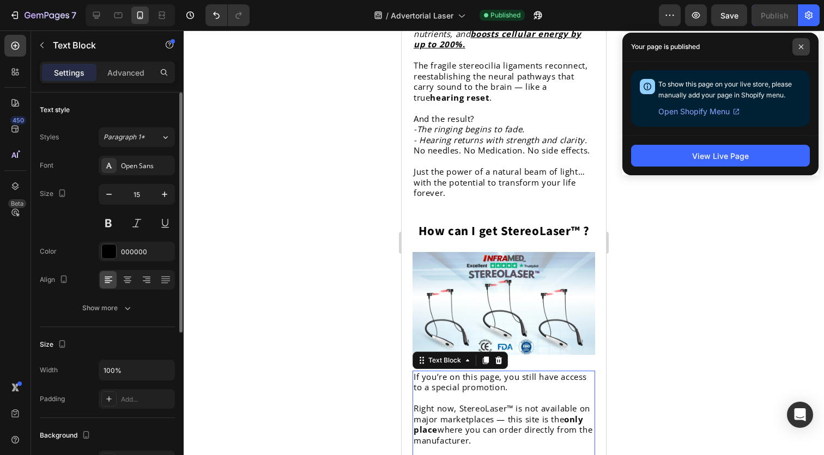
click at [807, 50] on span at bounding box center [800, 46] width 17 height 17
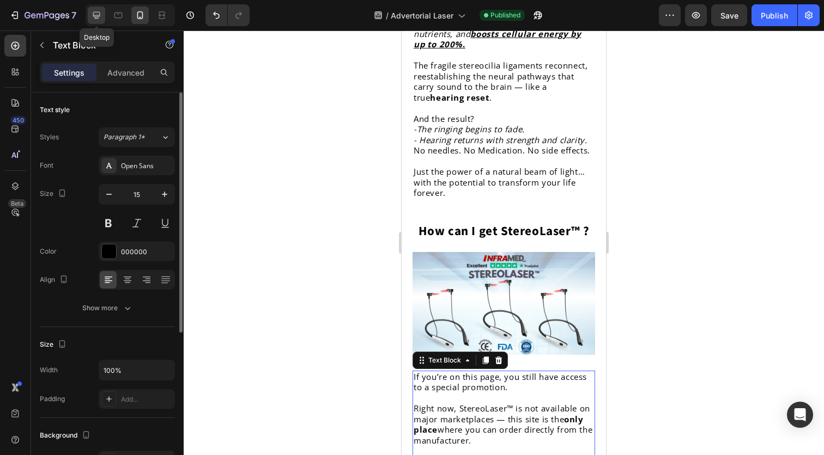
click at [96, 15] on icon at bounding box center [96, 15] width 11 height 11
type input "18"
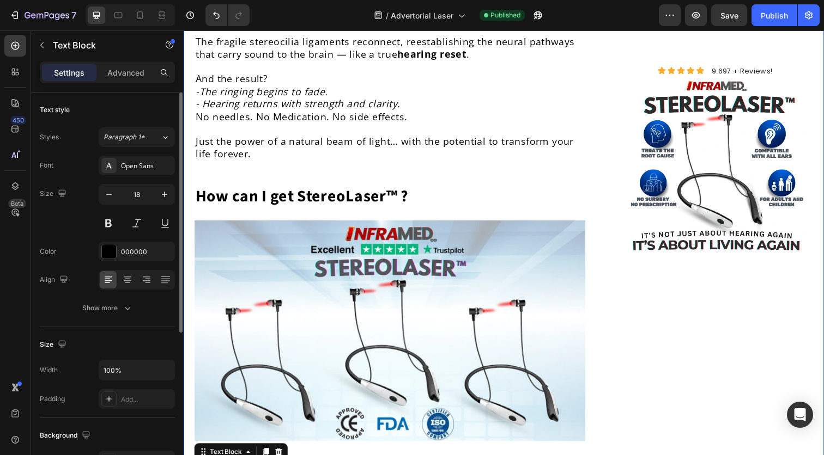
scroll to position [4584, 0]
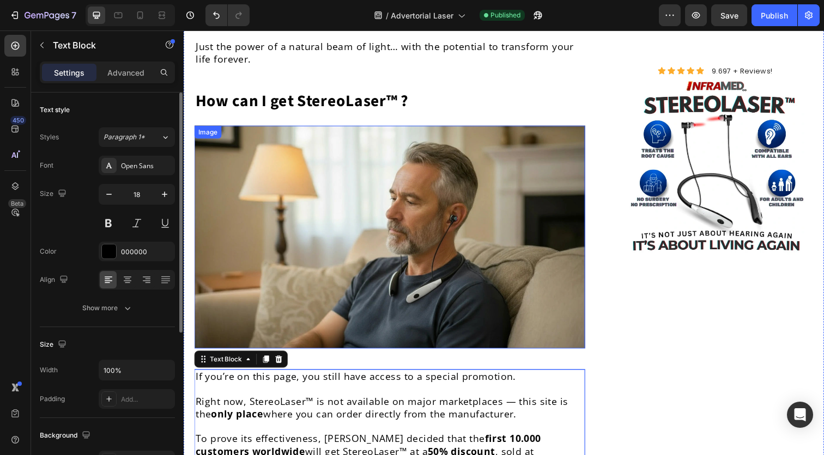
click at [314, 176] on img at bounding box center [393, 241] width 399 height 228
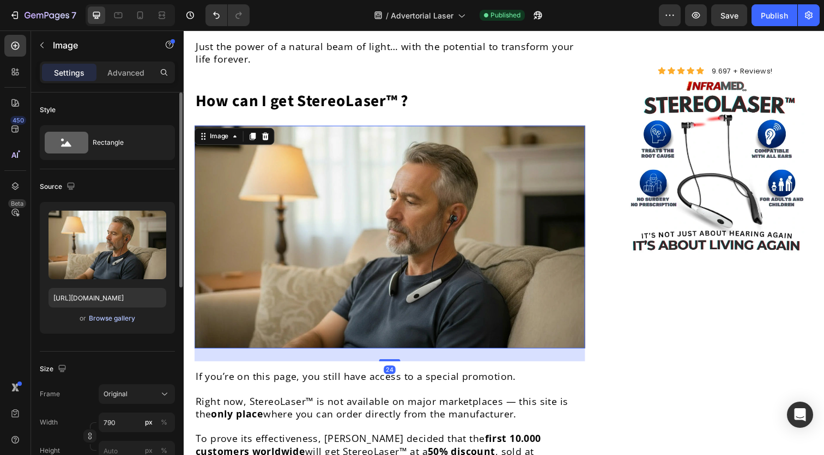
click at [113, 315] on div "Browse gallery" at bounding box center [112, 319] width 46 height 10
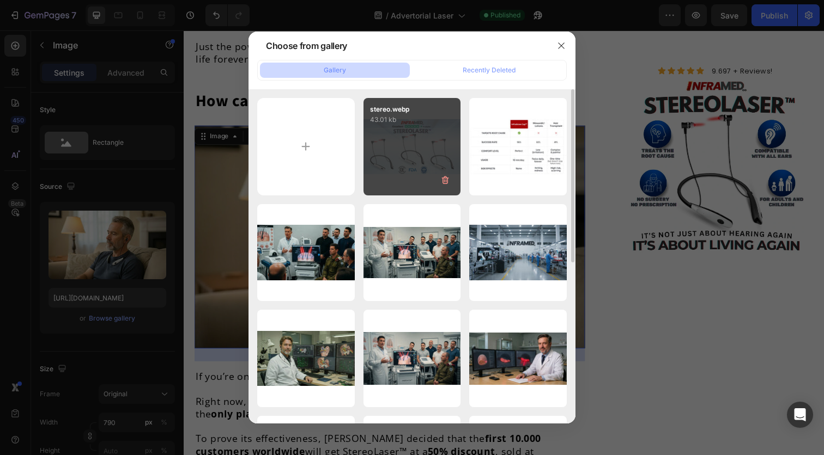
click at [413, 141] on div "stereo.webp 43.01 kb" at bounding box center [412, 147] width 98 height 98
type input "https://cdn.shopify.com/s/files/1/0703/1426/2678/files/gempages_585011989323973…"
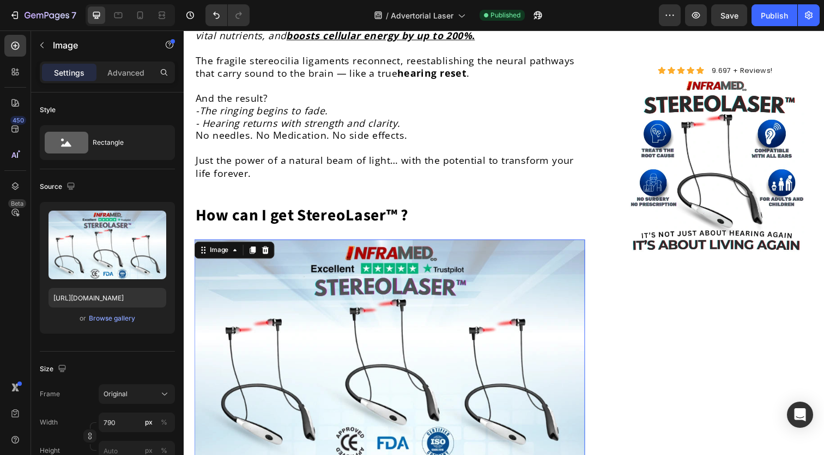
scroll to position [4458, 0]
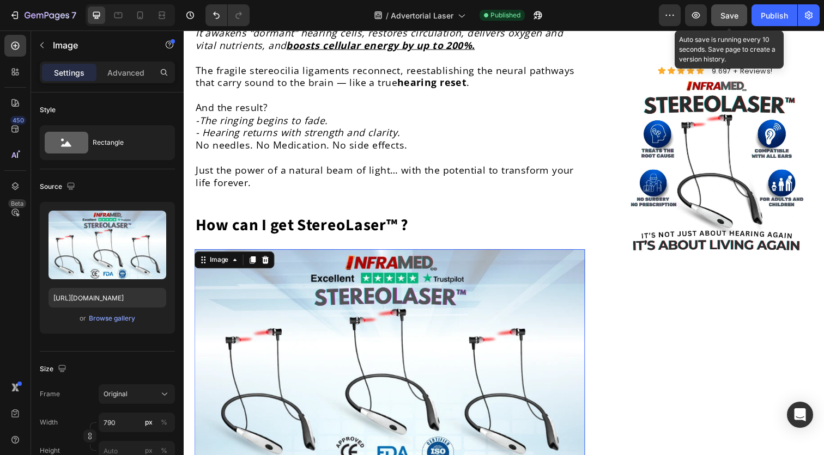
click at [724, 9] on button "Save" at bounding box center [729, 15] width 36 height 22
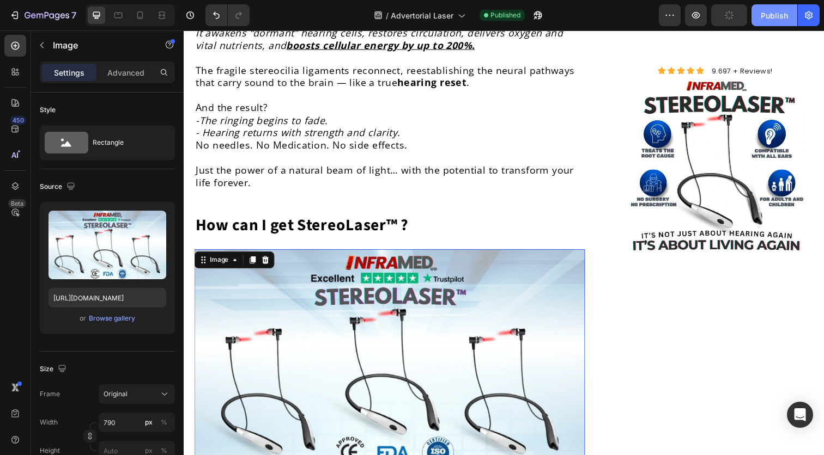
click at [773, 10] on div "Publish" at bounding box center [773, 15] width 27 height 11
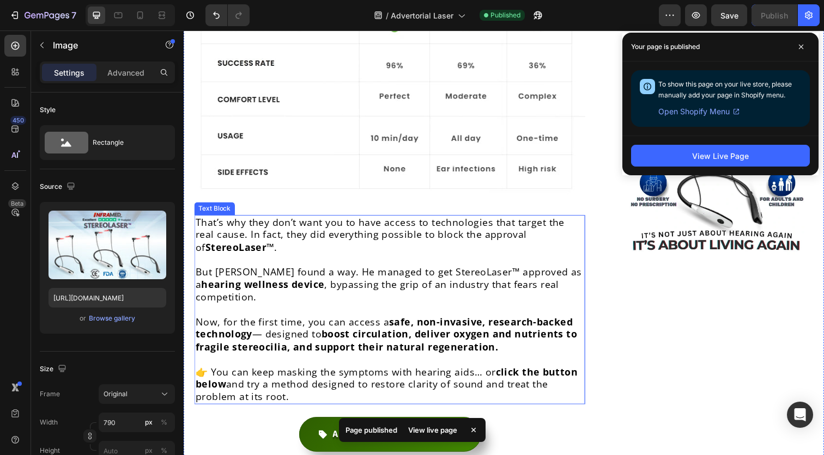
scroll to position [5956, 0]
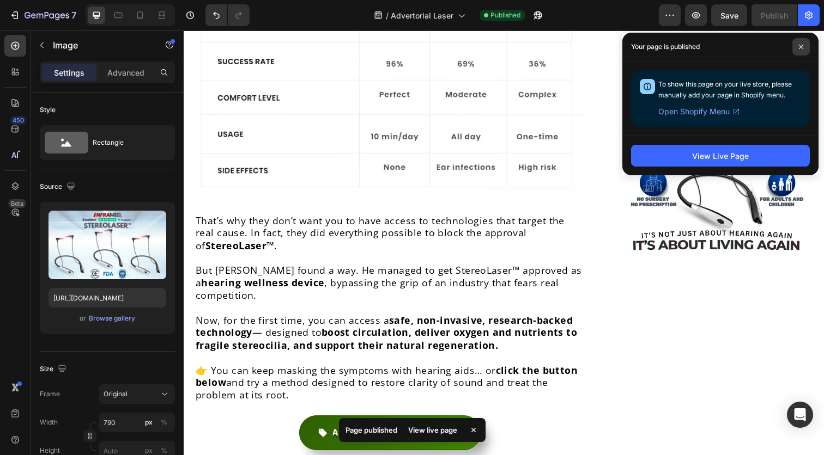
click at [799, 47] on icon at bounding box center [800, 46] width 5 height 5
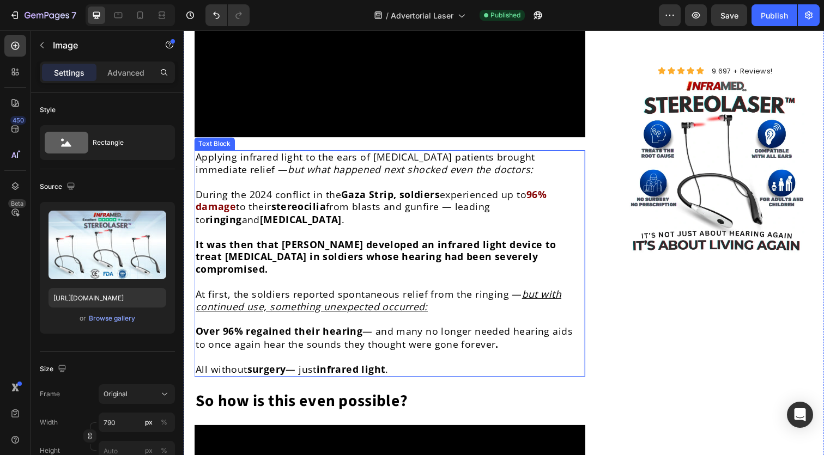
scroll to position [3750, 0]
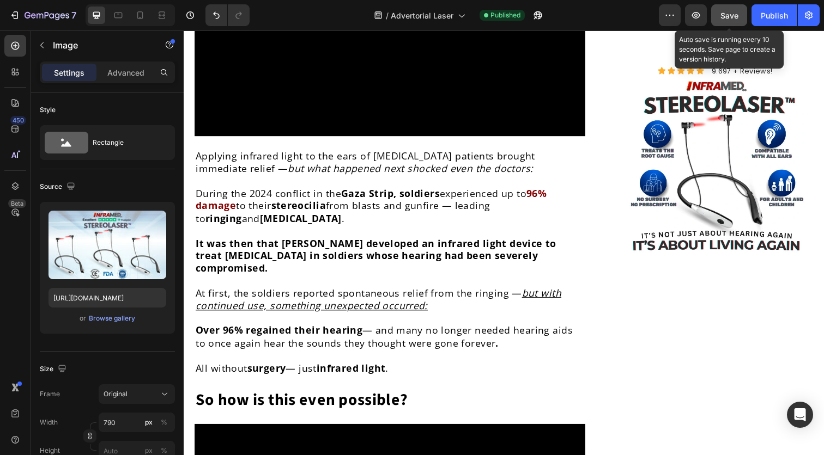
click at [733, 21] on button "Save" at bounding box center [729, 15] width 36 height 22
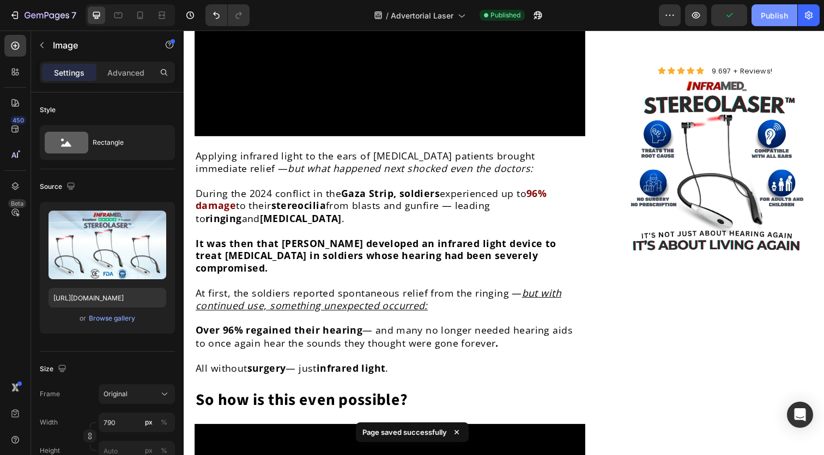
click at [766, 21] on button "Publish" at bounding box center [774, 15] width 46 height 22
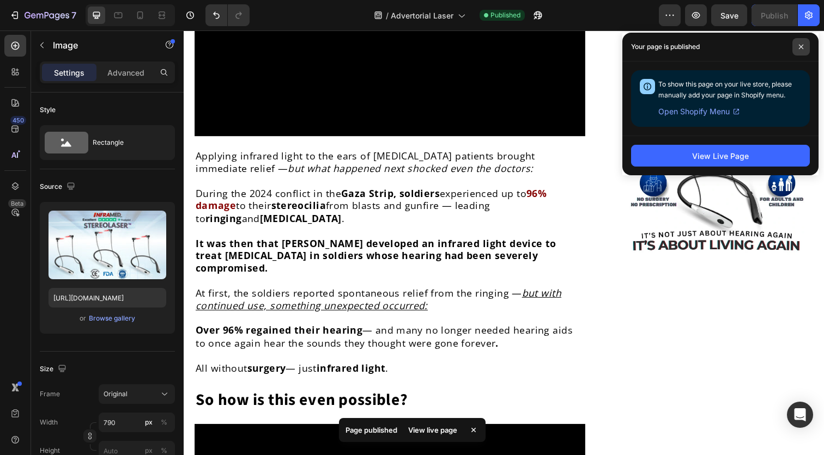
click at [802, 50] on span at bounding box center [800, 46] width 17 height 17
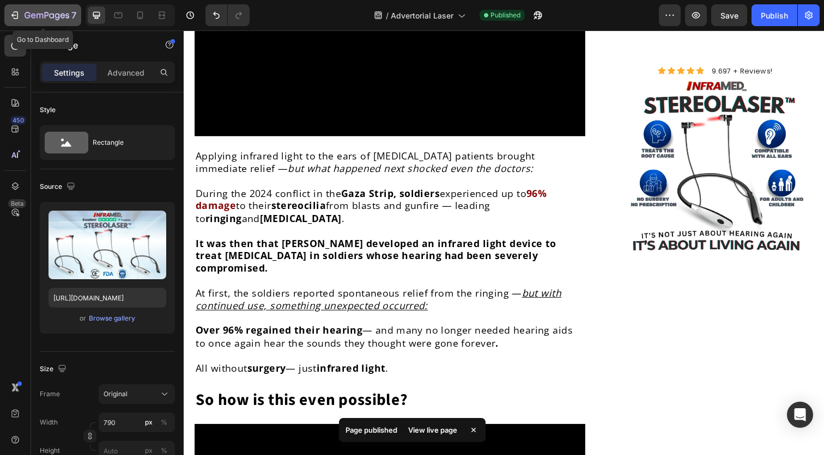
click at [13, 15] on icon "button" at bounding box center [14, 15] width 11 height 11
